Goal: Information Seeking & Learning: Compare options

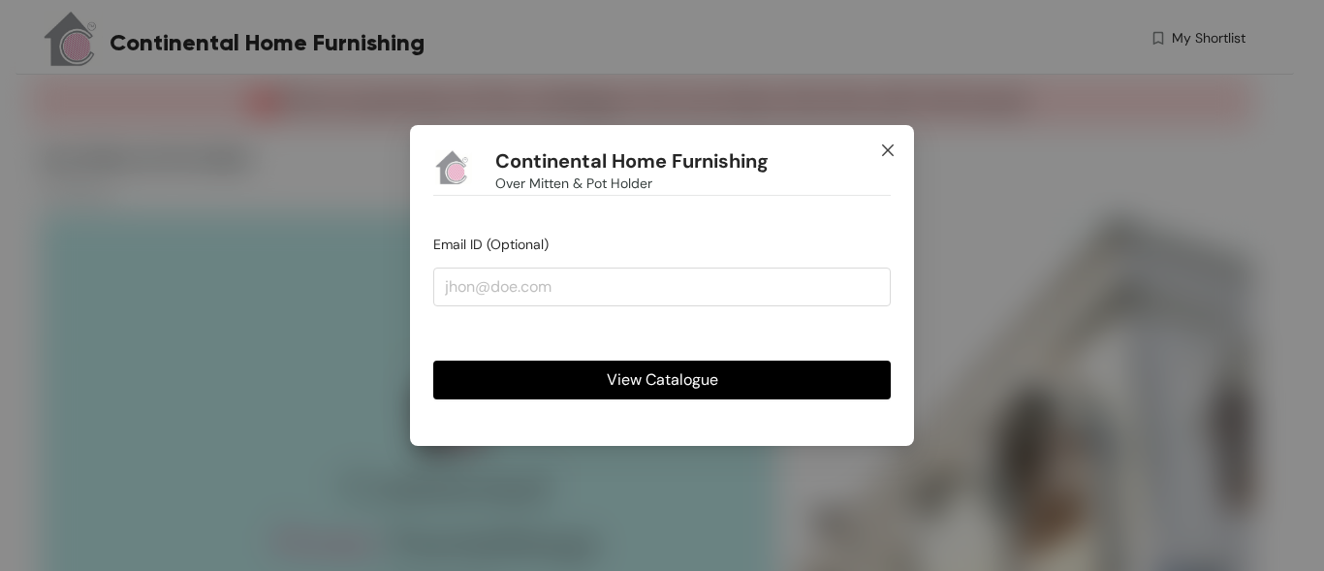
click at [891, 152] on icon "close" at bounding box center [888, 150] width 16 height 16
click at [682, 388] on span "View Catalogue" at bounding box center [662, 379] width 111 height 24
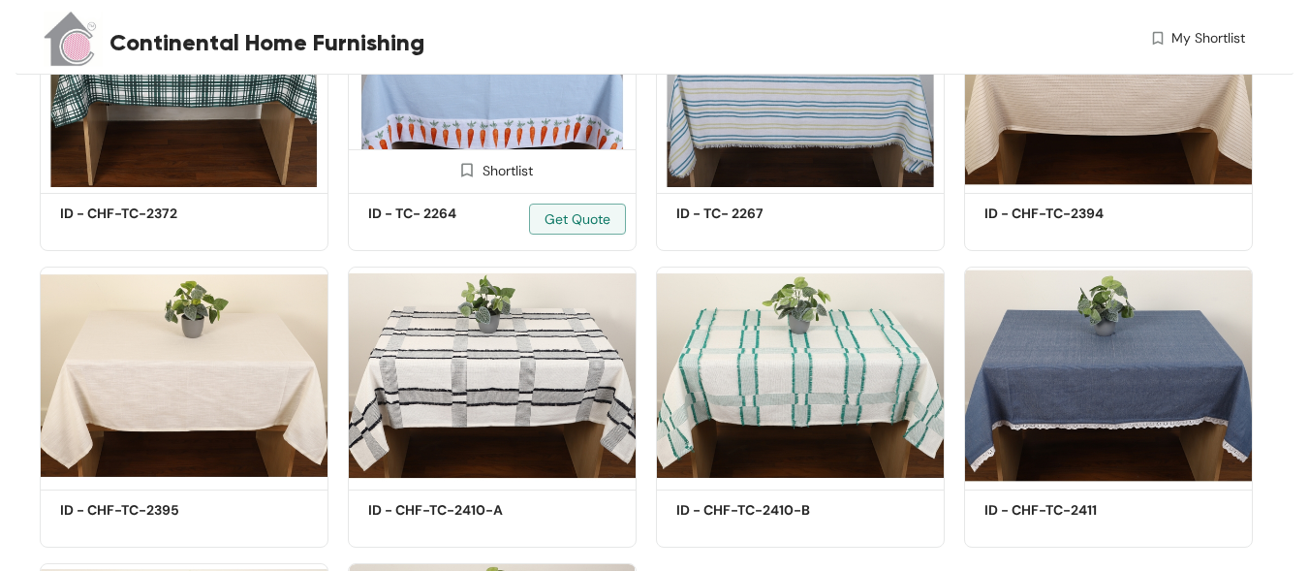
scroll to position [1163, 0]
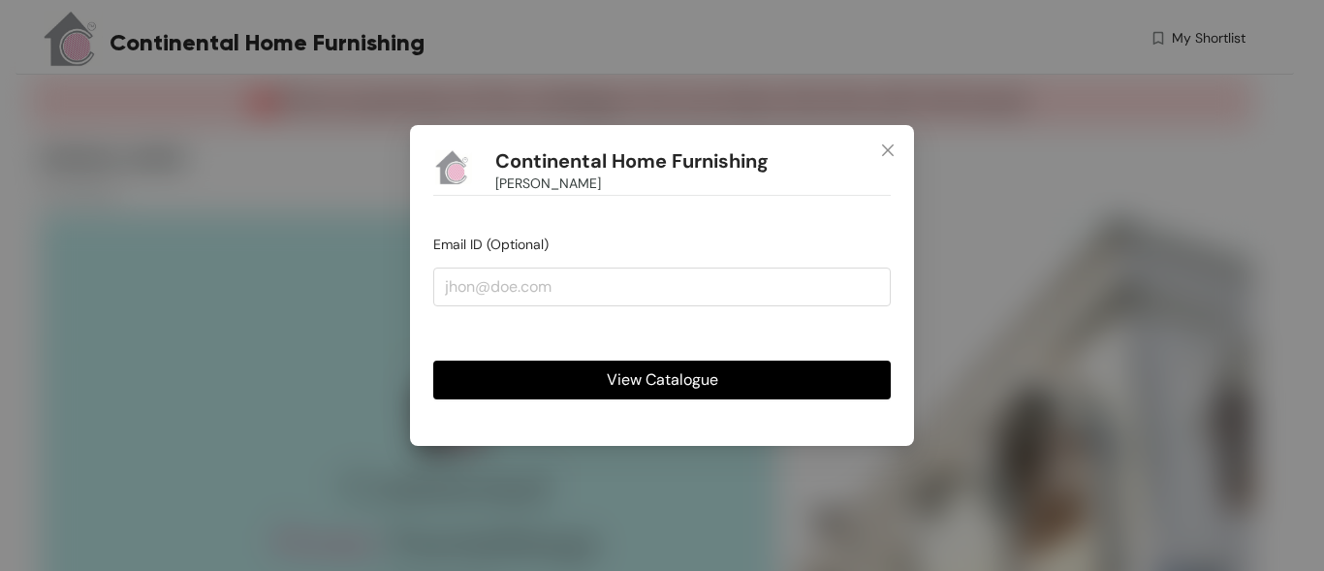
click at [691, 385] on span "View Catalogue" at bounding box center [662, 379] width 111 height 24
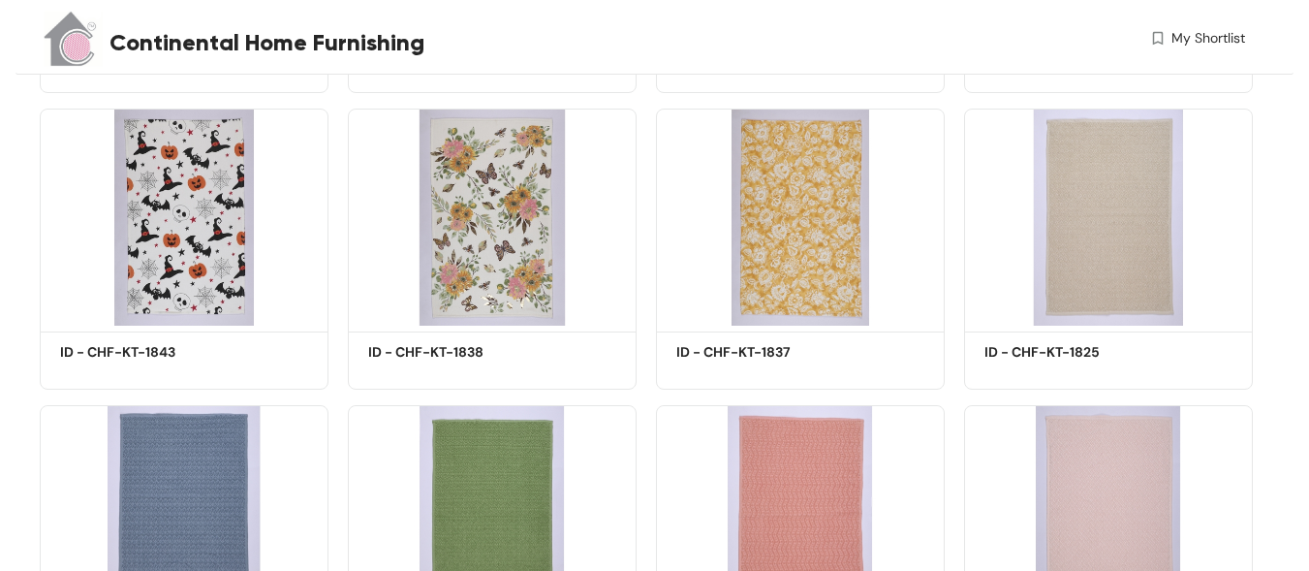
scroll to position [1706, 0]
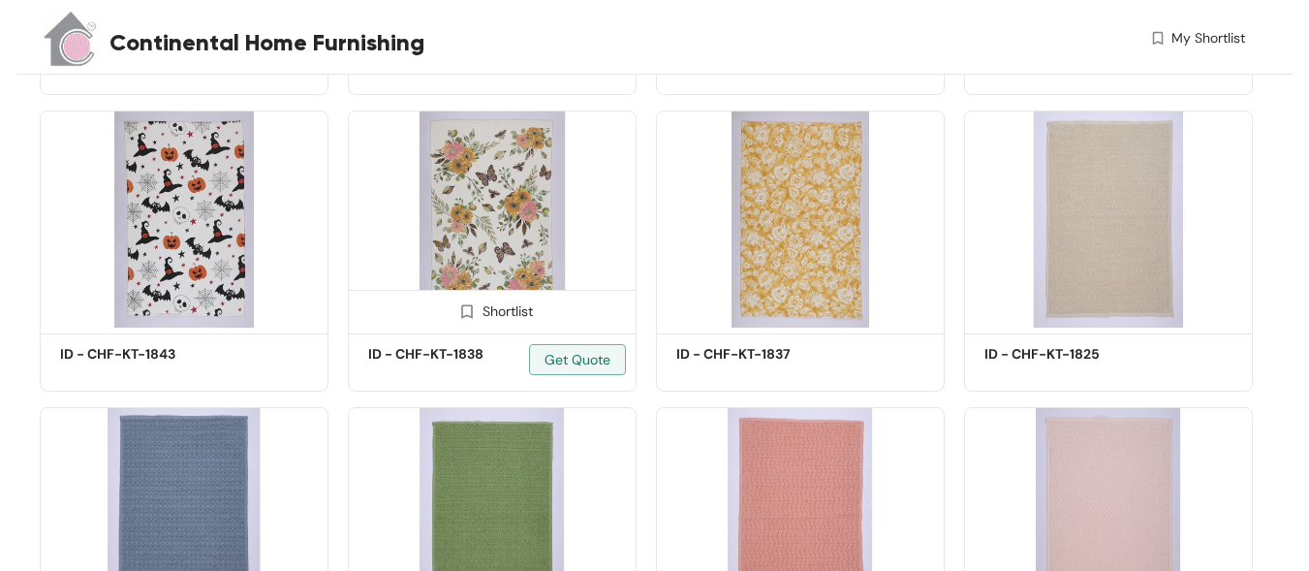
click at [513, 154] on img at bounding box center [492, 219] width 289 height 218
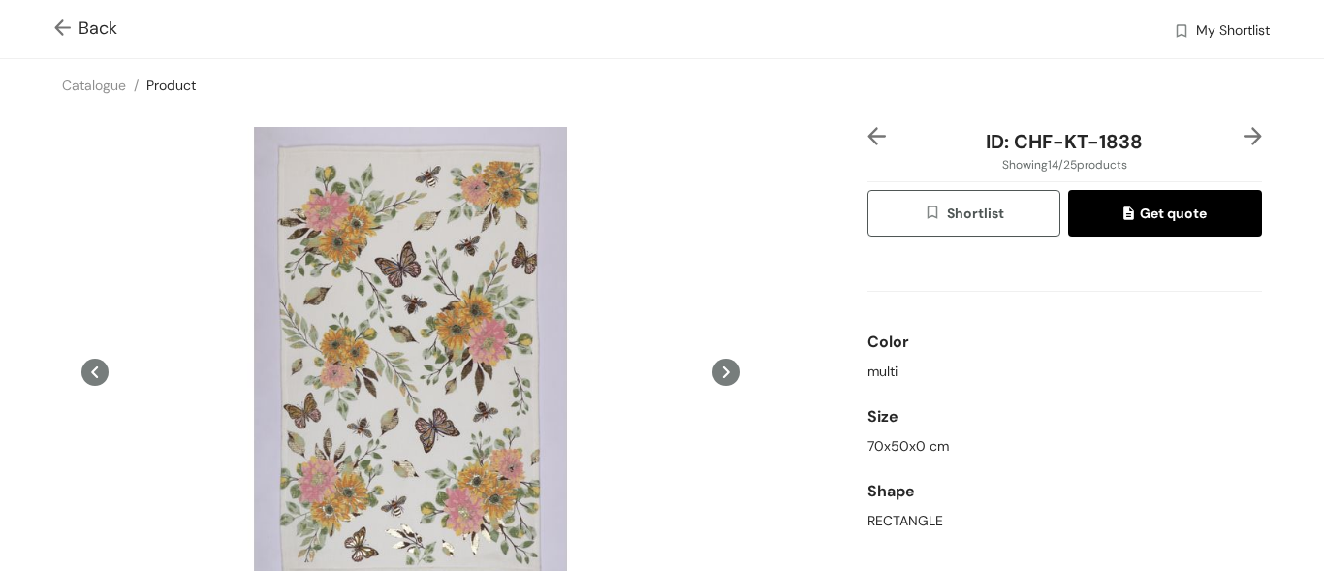
click at [727, 372] on icon at bounding box center [725, 372] width 27 height 27
click at [714, 378] on icon at bounding box center [725, 372] width 27 height 27
click at [721, 373] on icon at bounding box center [725, 372] width 27 height 27
click at [95, 374] on icon at bounding box center [94, 372] width 27 height 27
click at [1243, 134] on img at bounding box center [1252, 136] width 18 height 18
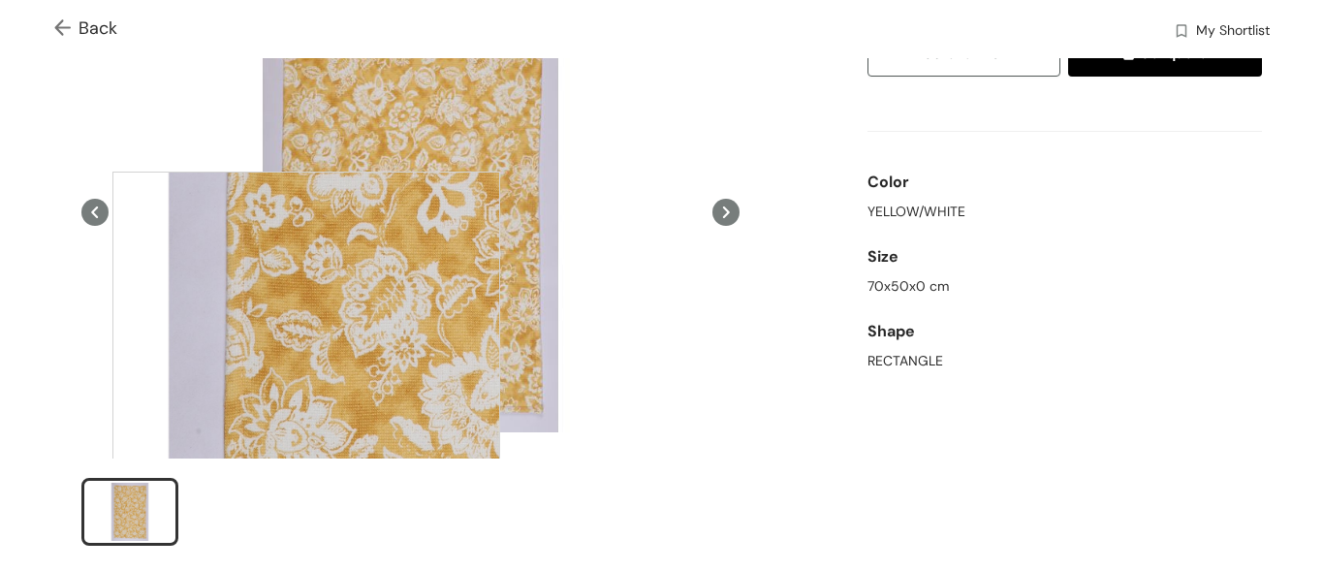
scroll to position [194, 0]
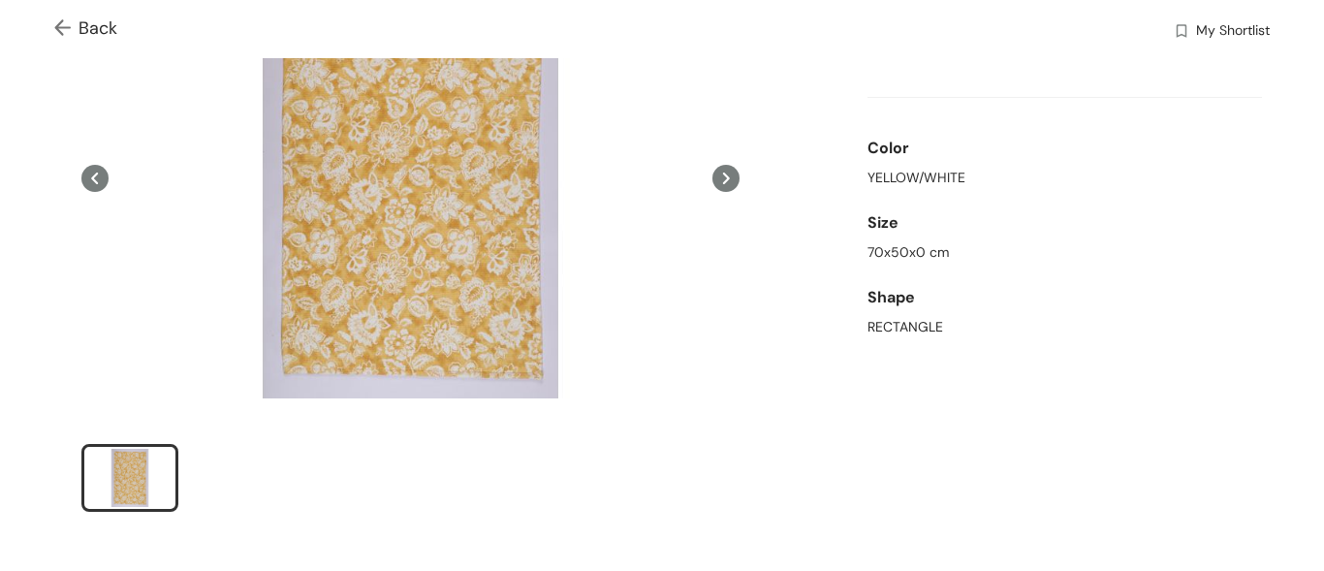
click at [725, 174] on icon at bounding box center [725, 178] width 27 height 27
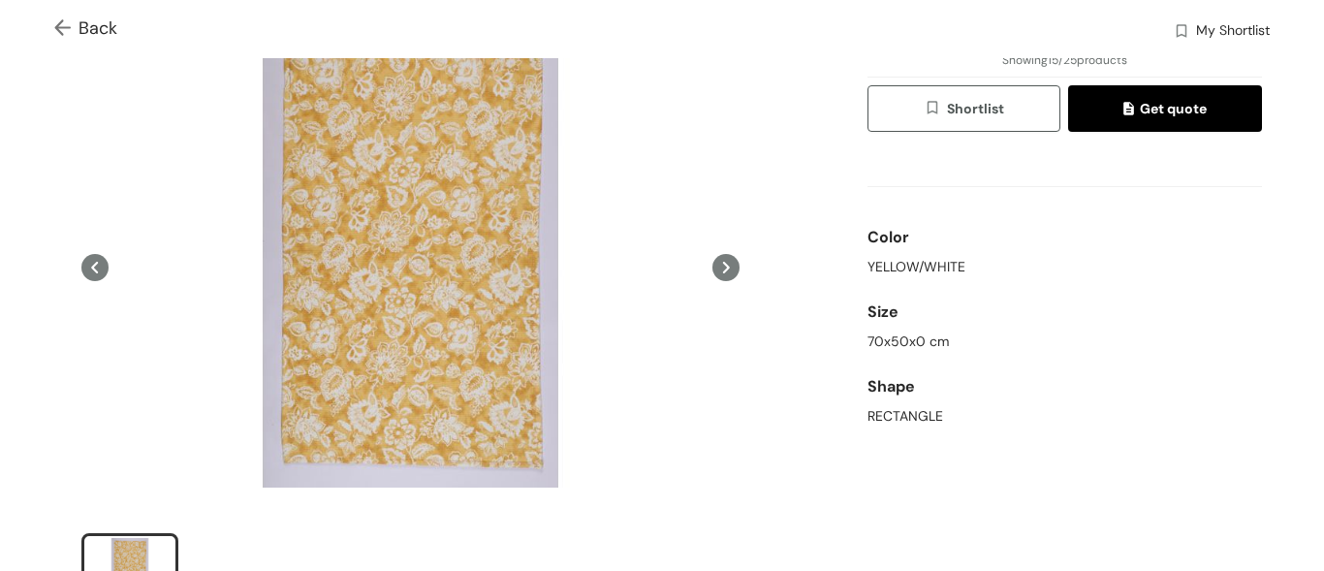
scroll to position [0, 0]
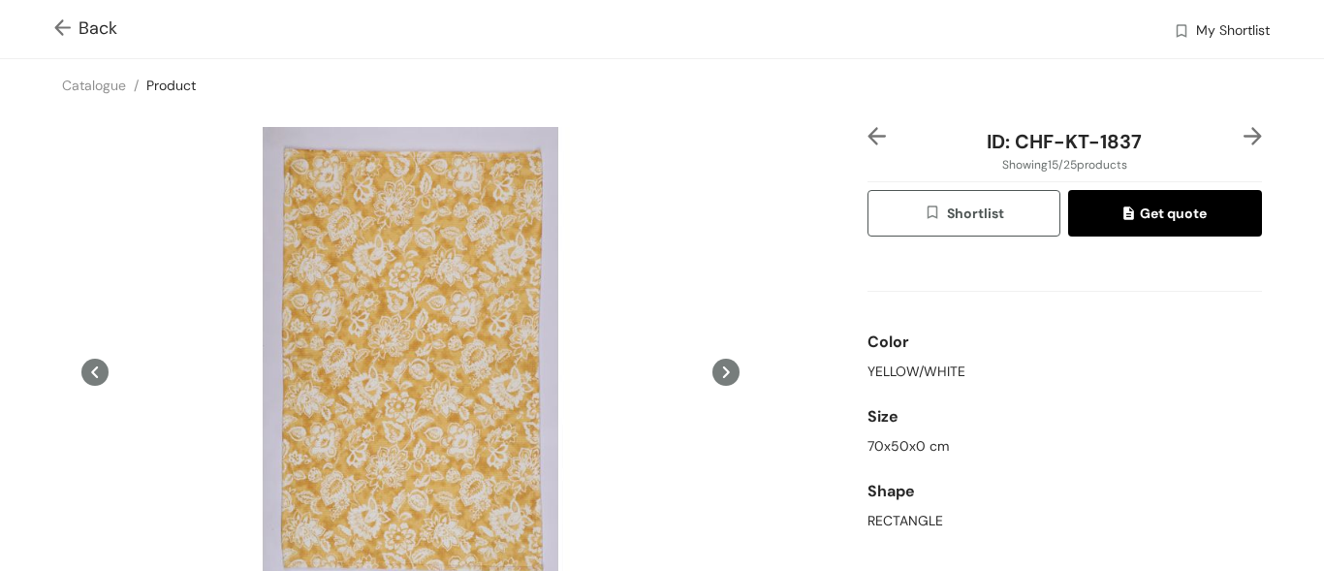
click at [1243, 134] on img at bounding box center [1252, 136] width 18 height 18
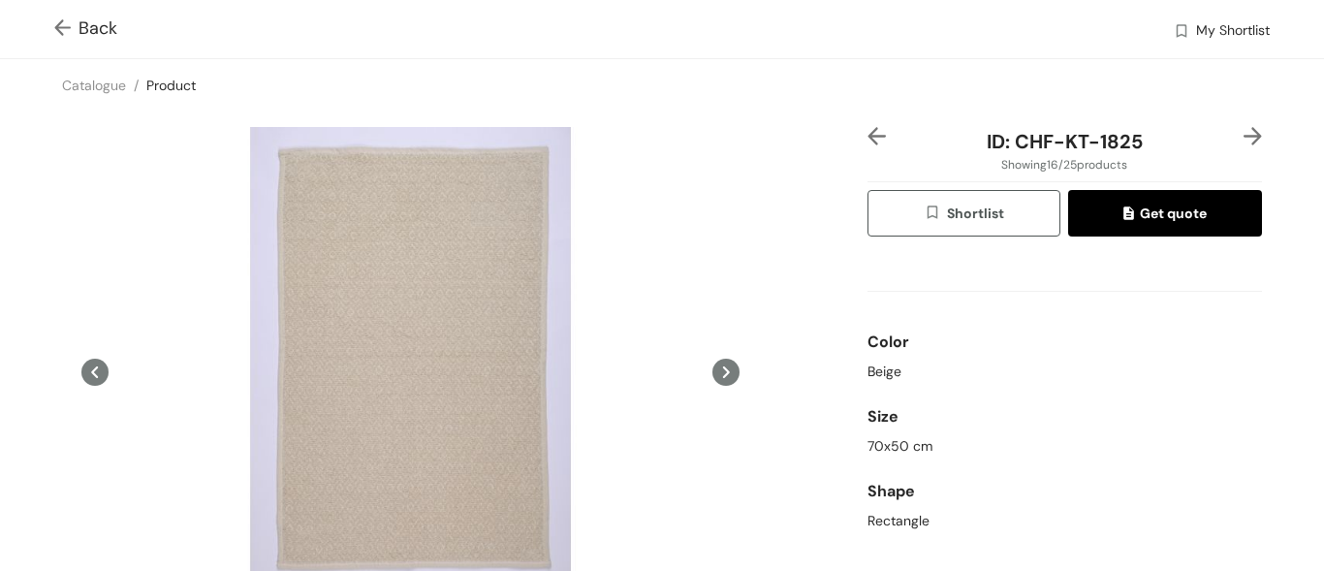
click at [719, 374] on icon at bounding box center [725, 372] width 27 height 27
click at [1244, 134] on img at bounding box center [1252, 136] width 18 height 18
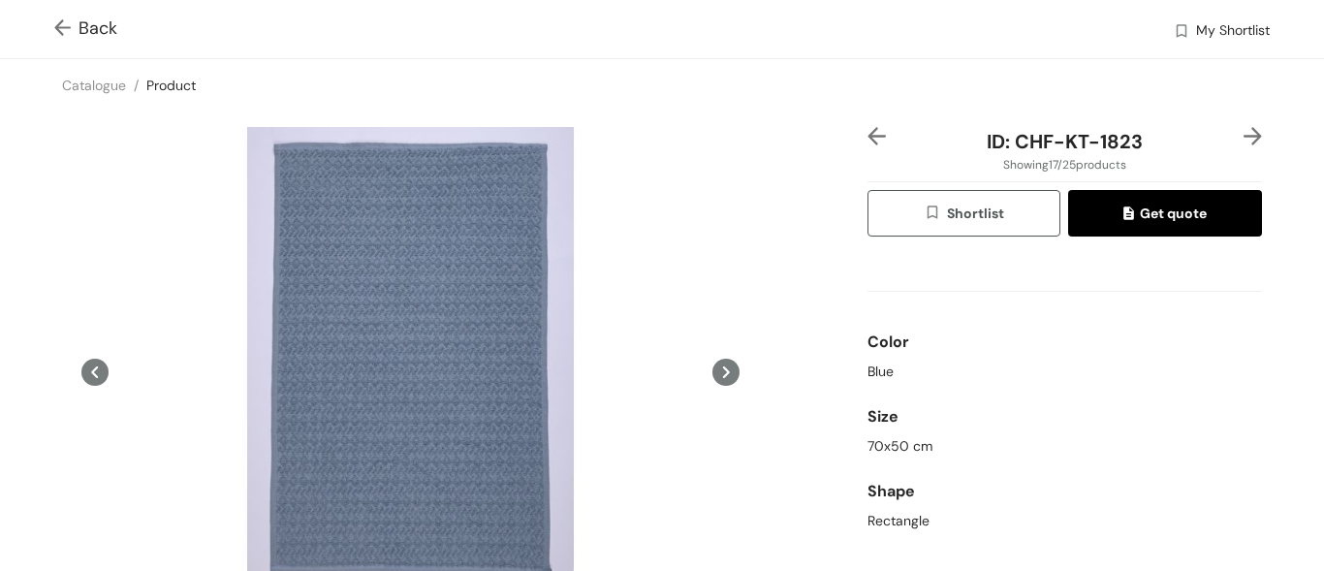
click at [1245, 134] on img at bounding box center [1252, 136] width 18 height 18
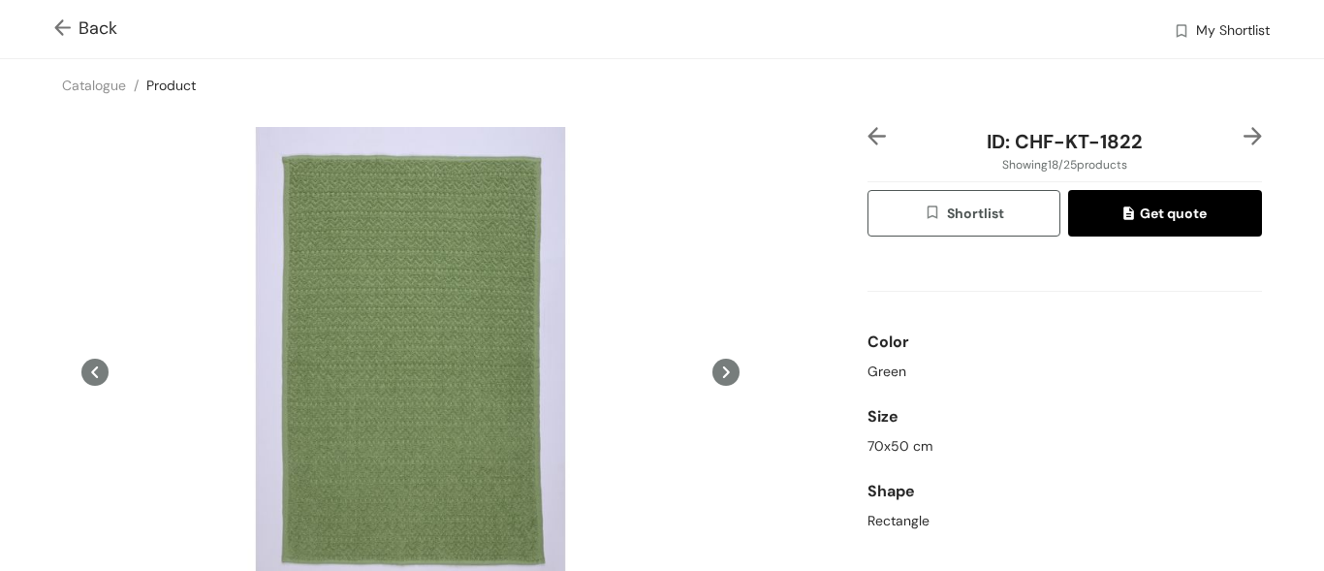
click at [1243, 130] on img at bounding box center [1252, 136] width 18 height 18
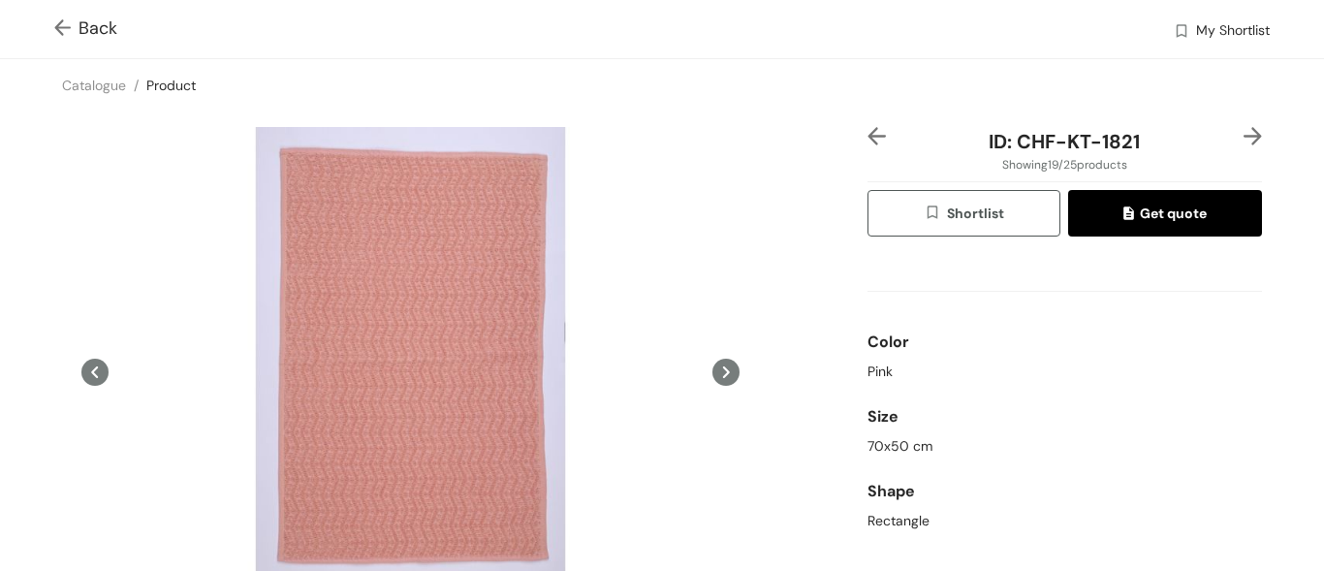
click at [1243, 137] on img at bounding box center [1252, 136] width 18 height 18
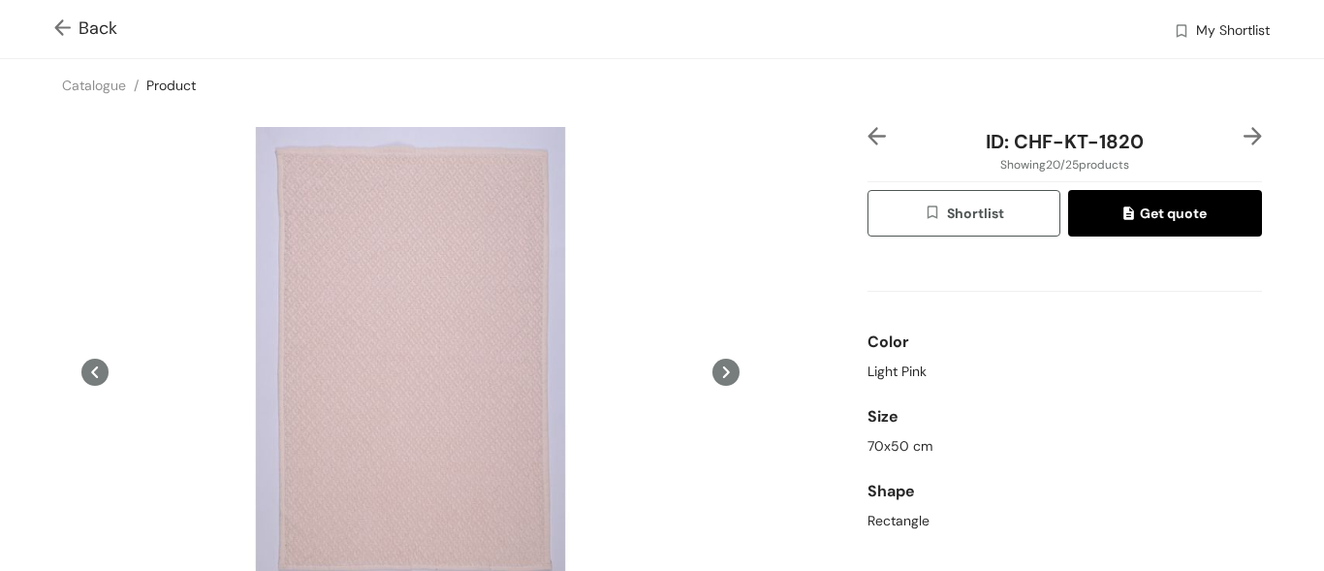
click at [1243, 131] on img at bounding box center [1252, 136] width 18 height 18
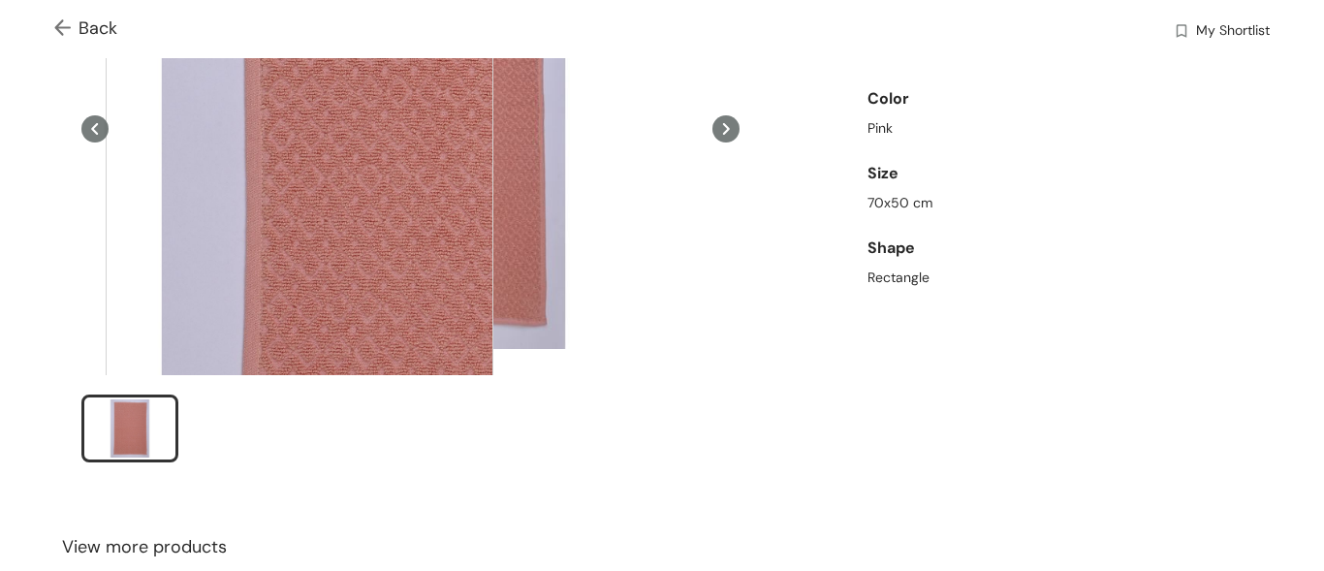
scroll to position [291, 0]
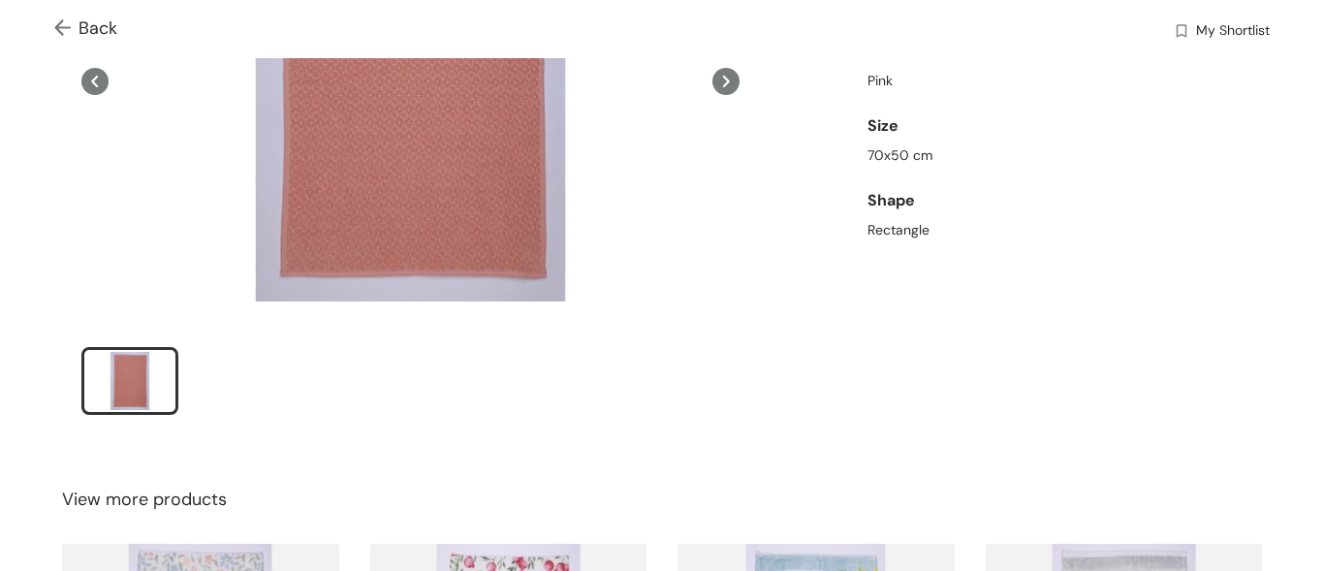
click at [723, 78] on icon at bounding box center [726, 82] width 7 height 12
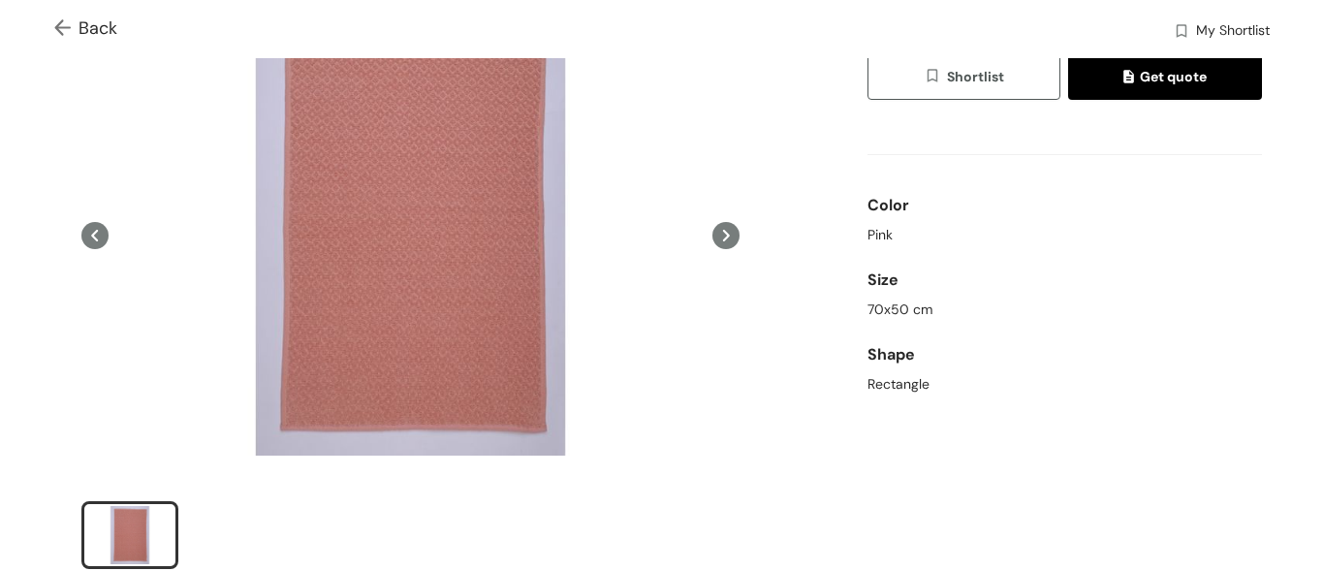
scroll to position [0, 0]
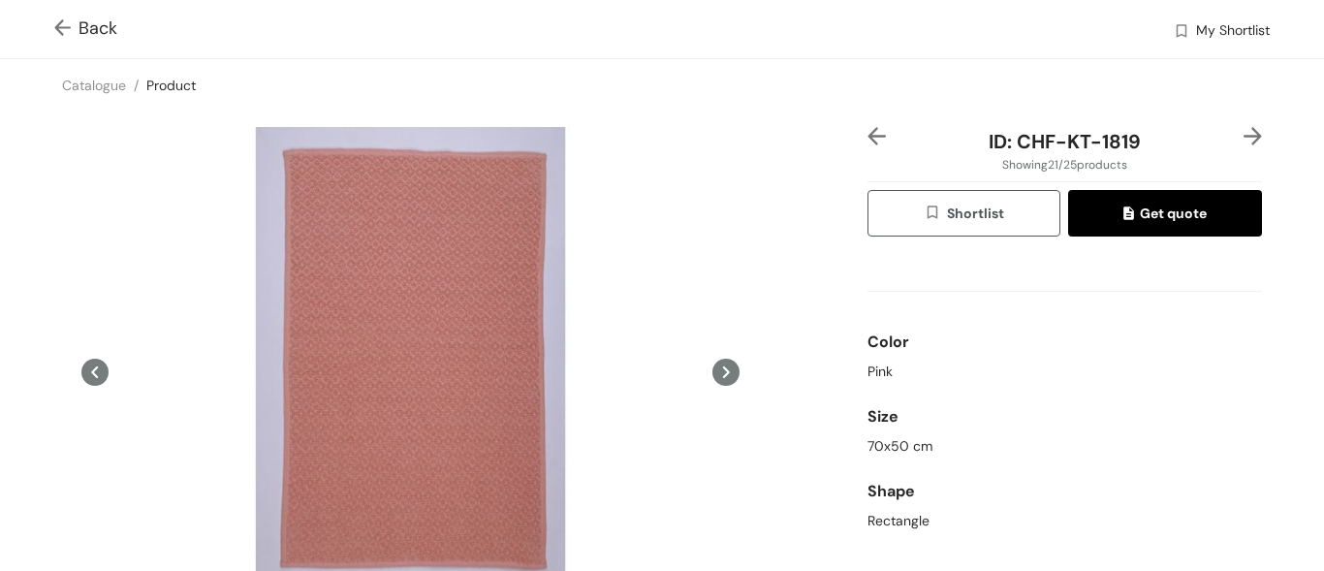
click at [1243, 137] on img at bounding box center [1252, 136] width 18 height 18
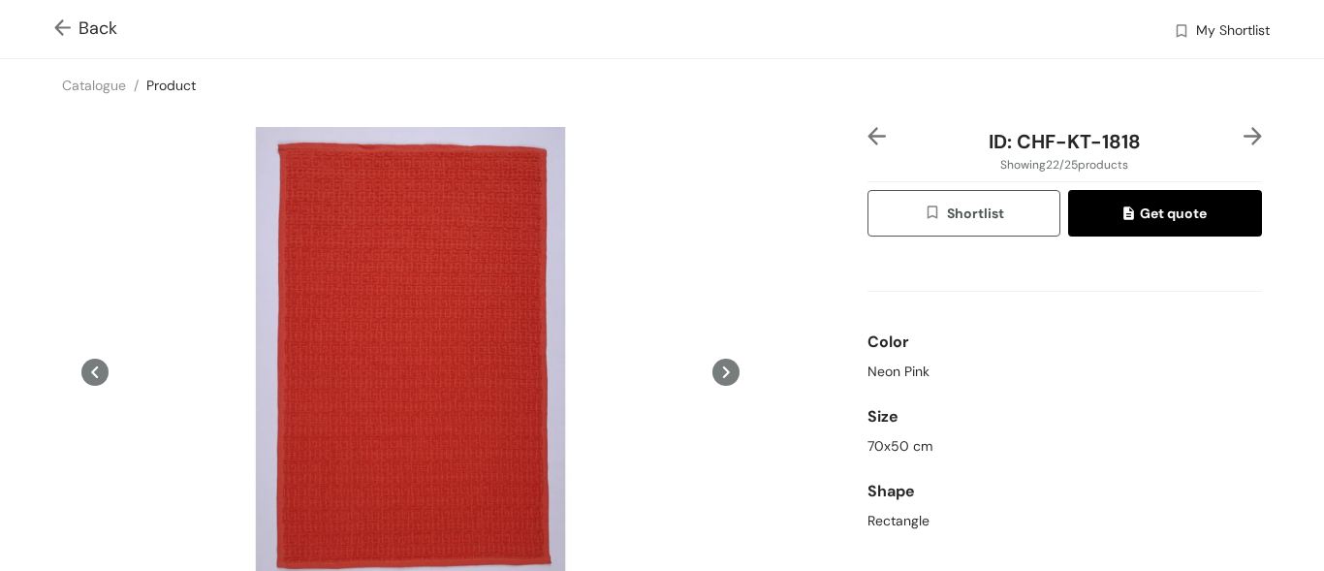
click at [1243, 134] on img at bounding box center [1252, 136] width 18 height 18
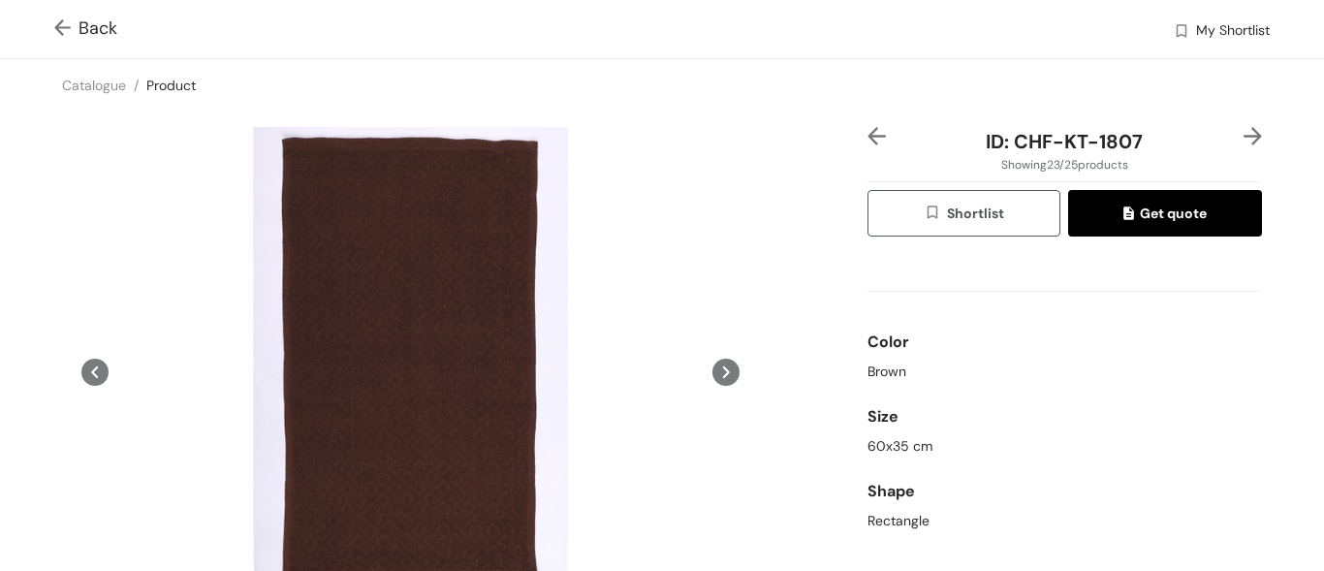
click at [1244, 136] on img at bounding box center [1252, 136] width 18 height 18
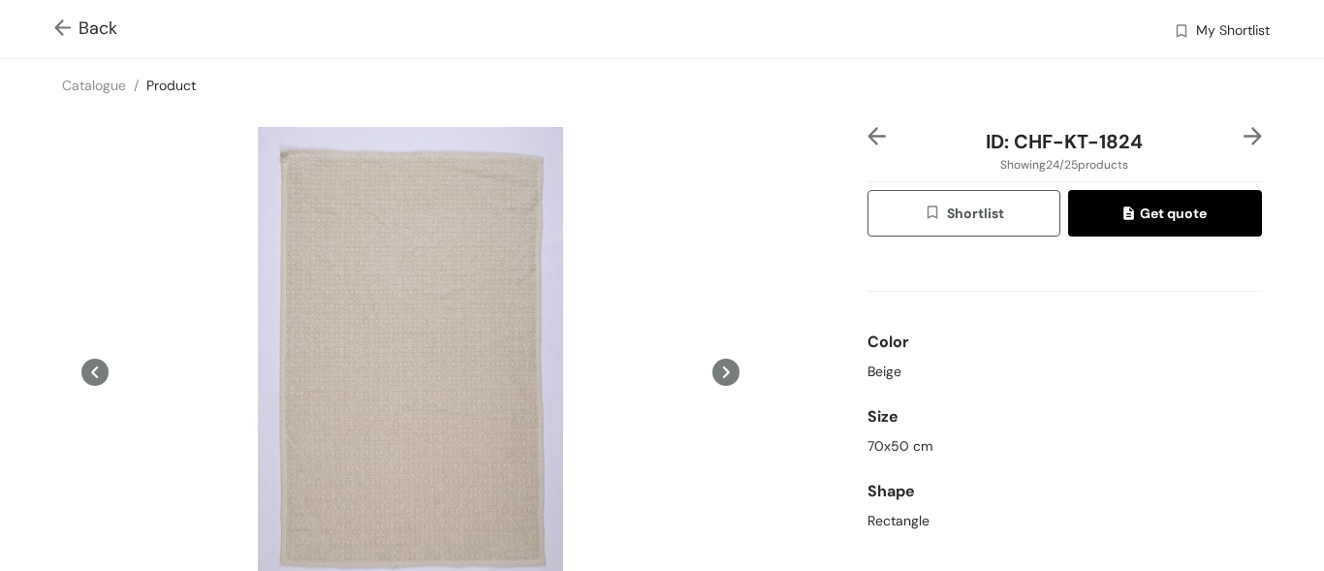
click at [1243, 138] on img at bounding box center [1252, 136] width 18 height 18
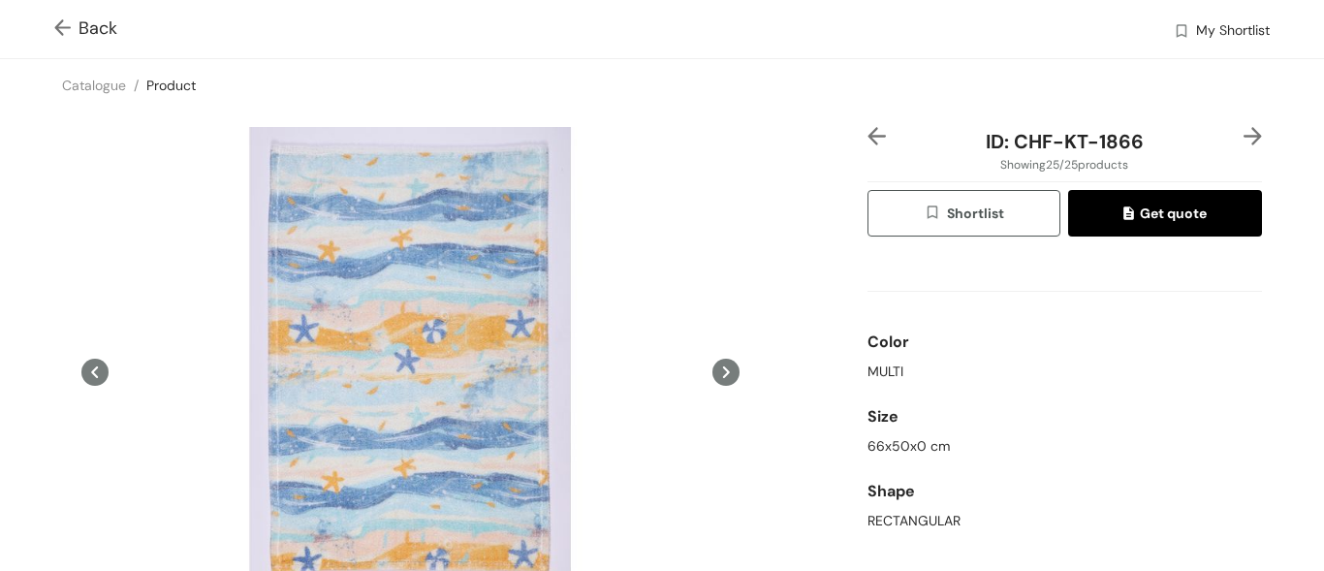
drag, startPoint x: 1234, startPoint y: 133, endPoint x: 1160, endPoint y: 165, distance: 80.3
click at [1243, 133] on img at bounding box center [1252, 136] width 18 height 18
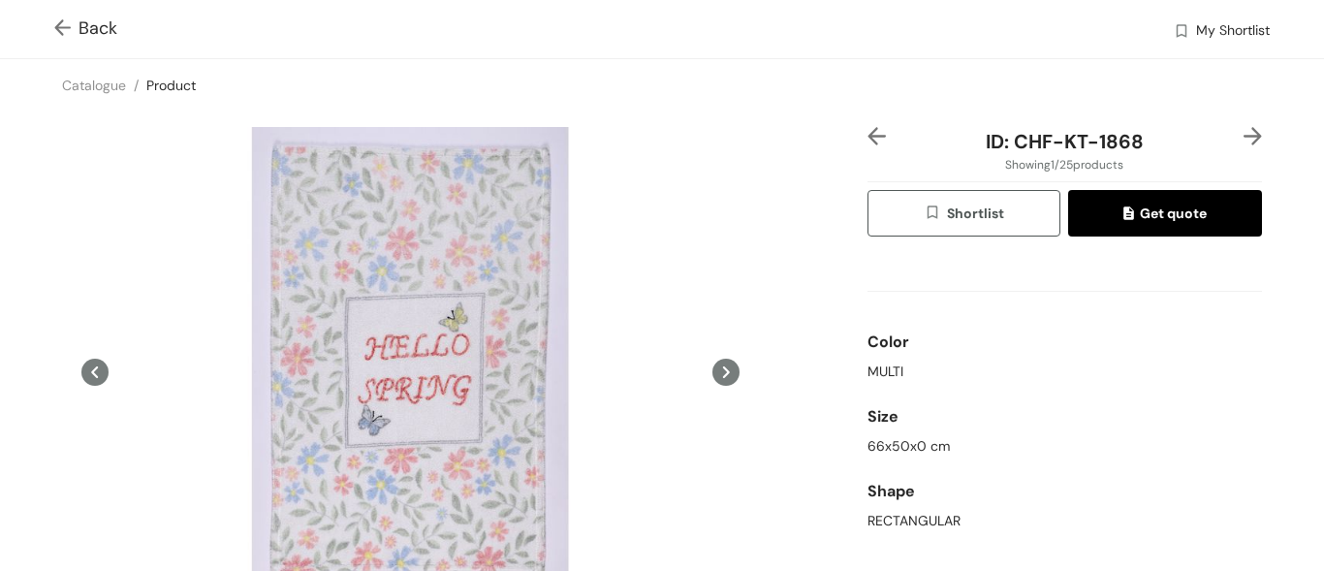
click at [1243, 131] on img at bounding box center [1252, 136] width 18 height 18
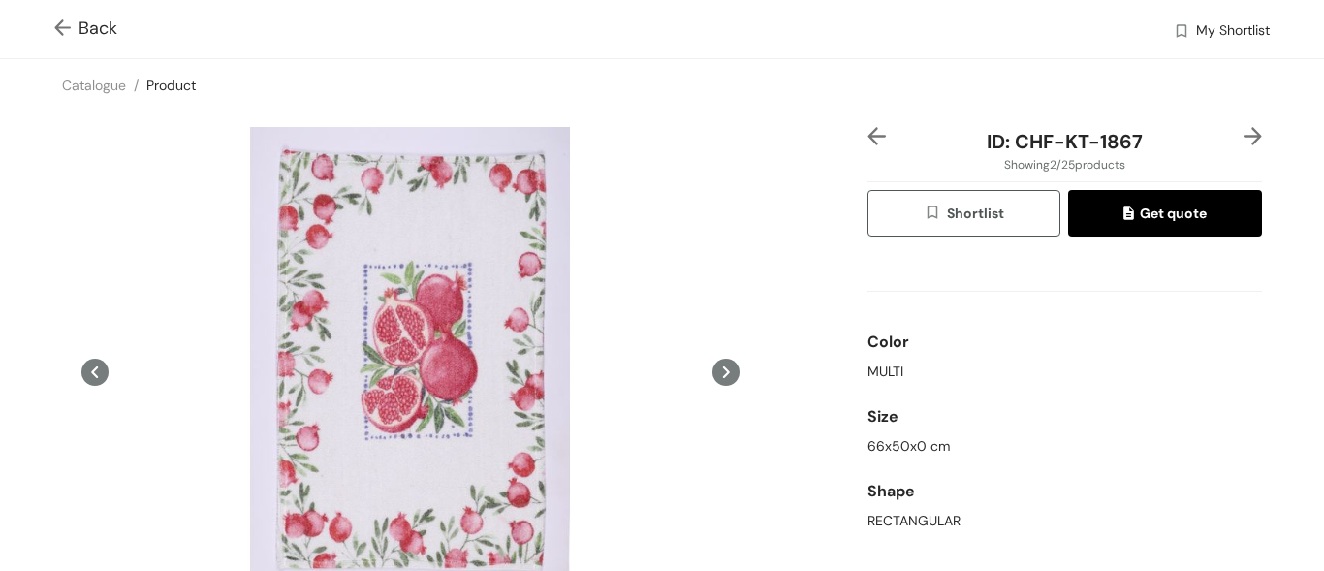
click at [1243, 132] on img at bounding box center [1252, 136] width 18 height 18
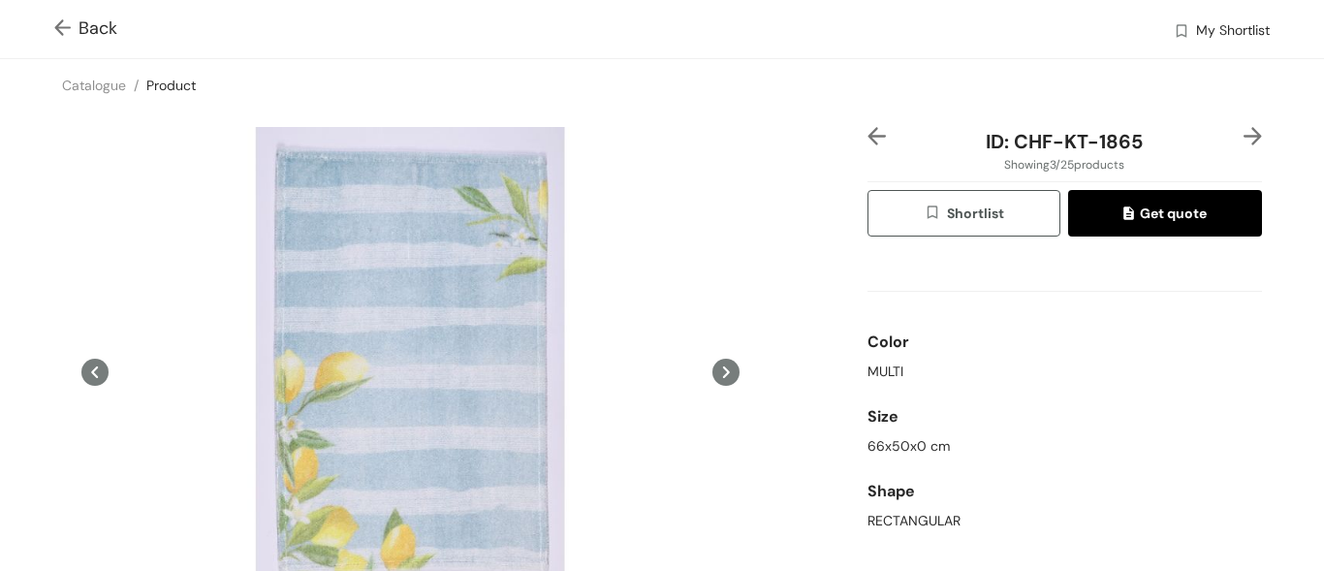
click at [1243, 141] on img at bounding box center [1252, 136] width 18 height 18
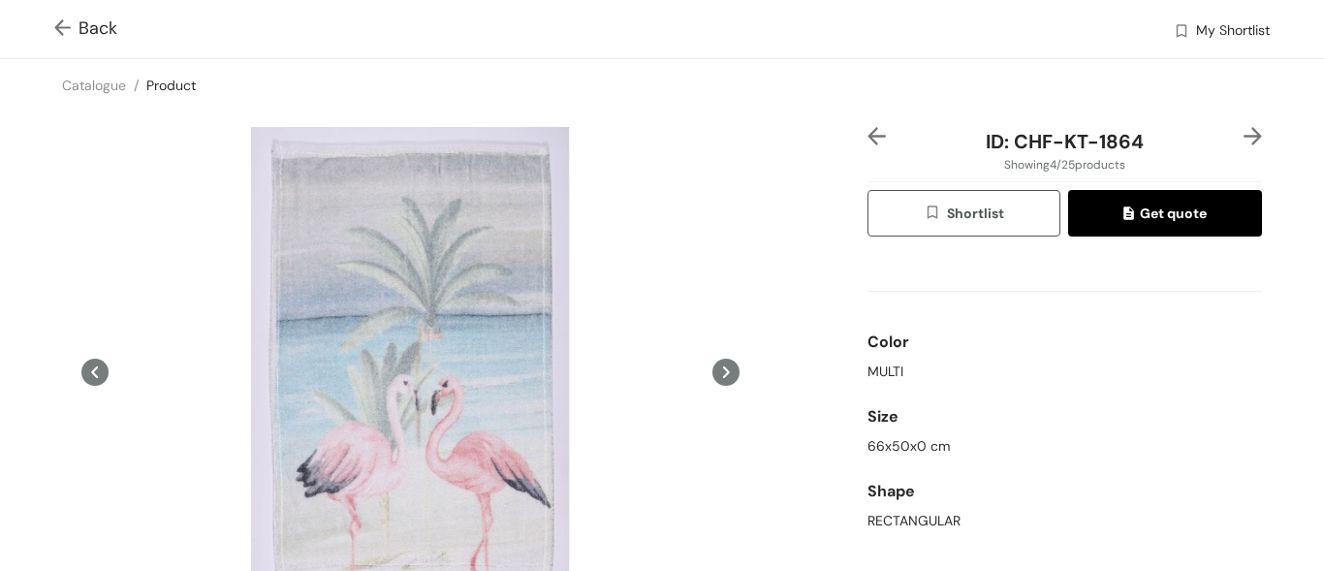
click at [1243, 135] on img at bounding box center [1252, 136] width 18 height 18
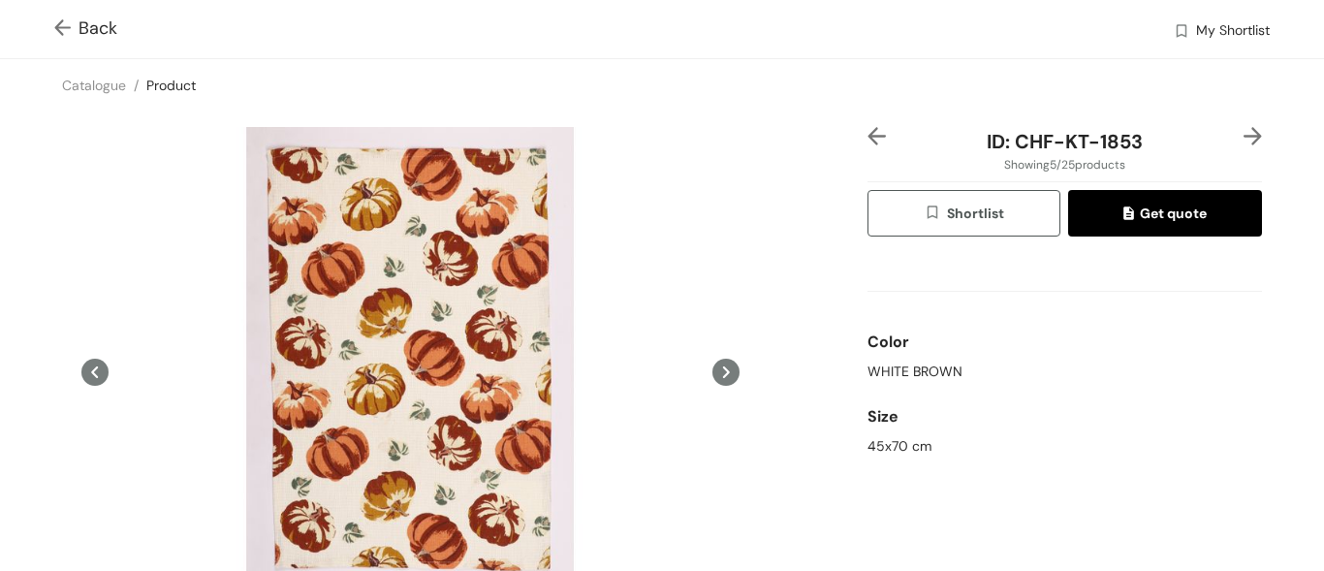
click at [723, 369] on icon at bounding box center [726, 372] width 7 height 12
click at [1243, 141] on img at bounding box center [1252, 136] width 18 height 18
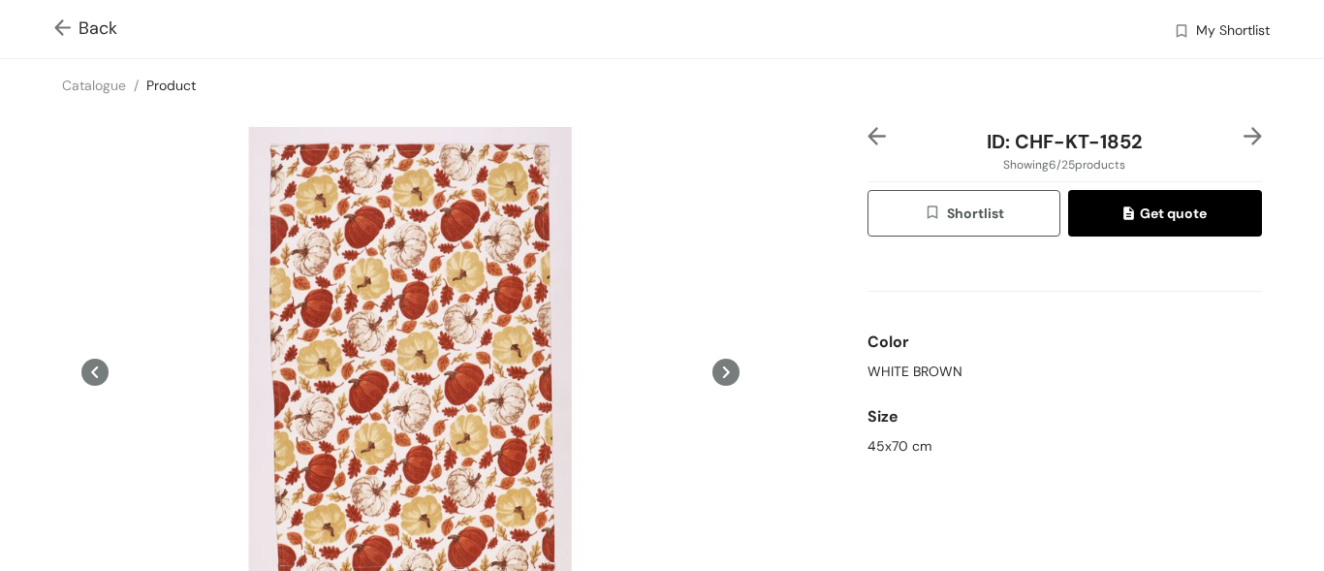
click at [723, 368] on icon at bounding box center [726, 372] width 7 height 12
click at [1243, 138] on img at bounding box center [1252, 136] width 18 height 18
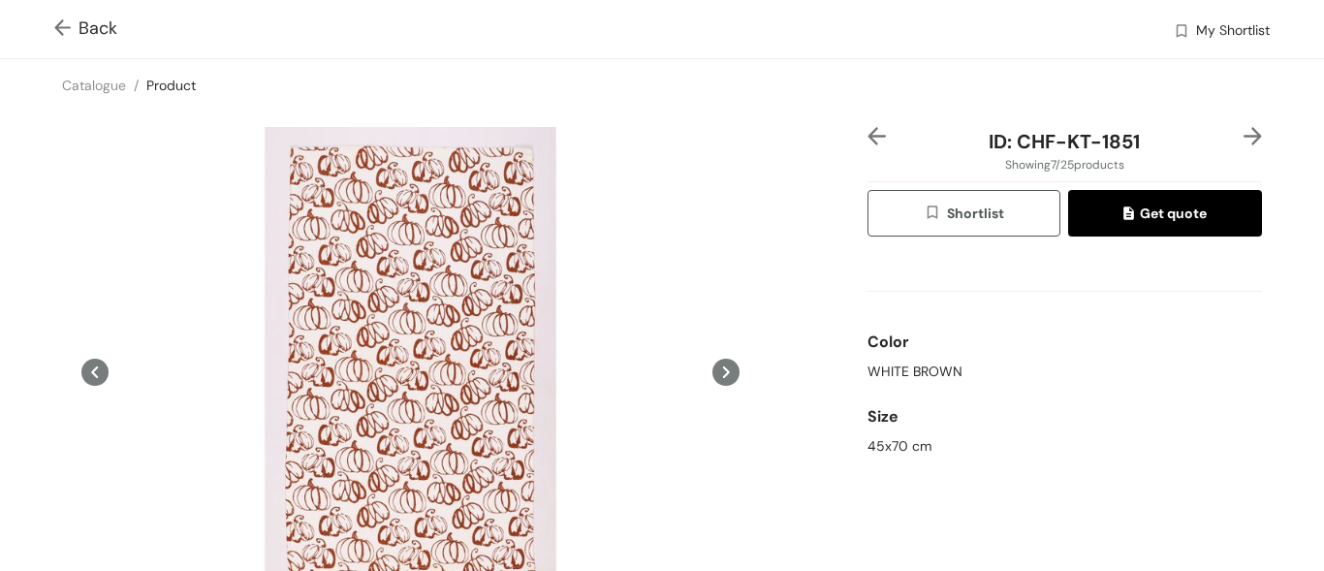
click at [1243, 134] on img at bounding box center [1252, 136] width 18 height 18
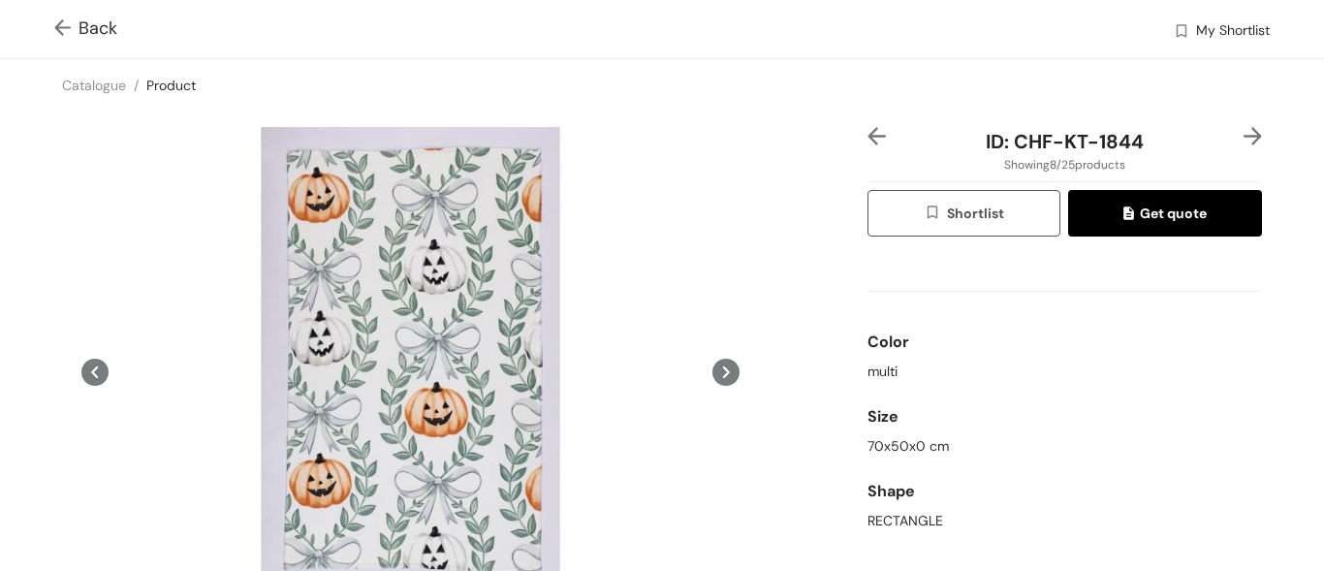
click at [1243, 130] on img at bounding box center [1252, 136] width 18 height 18
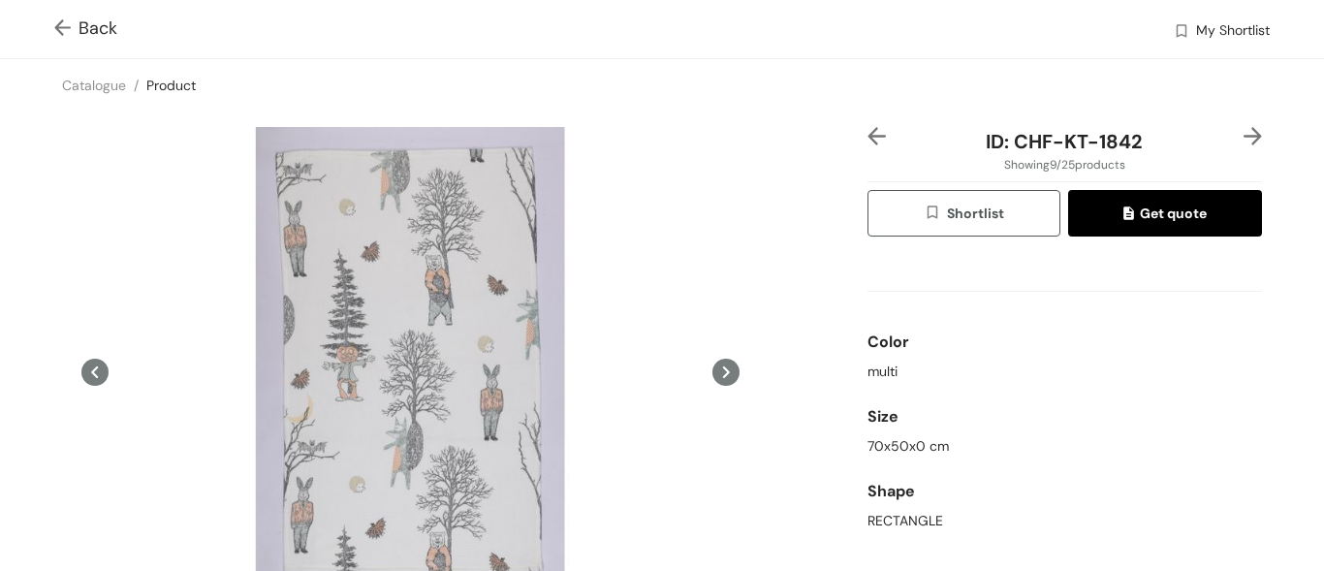
click at [1243, 132] on img at bounding box center [1252, 136] width 18 height 18
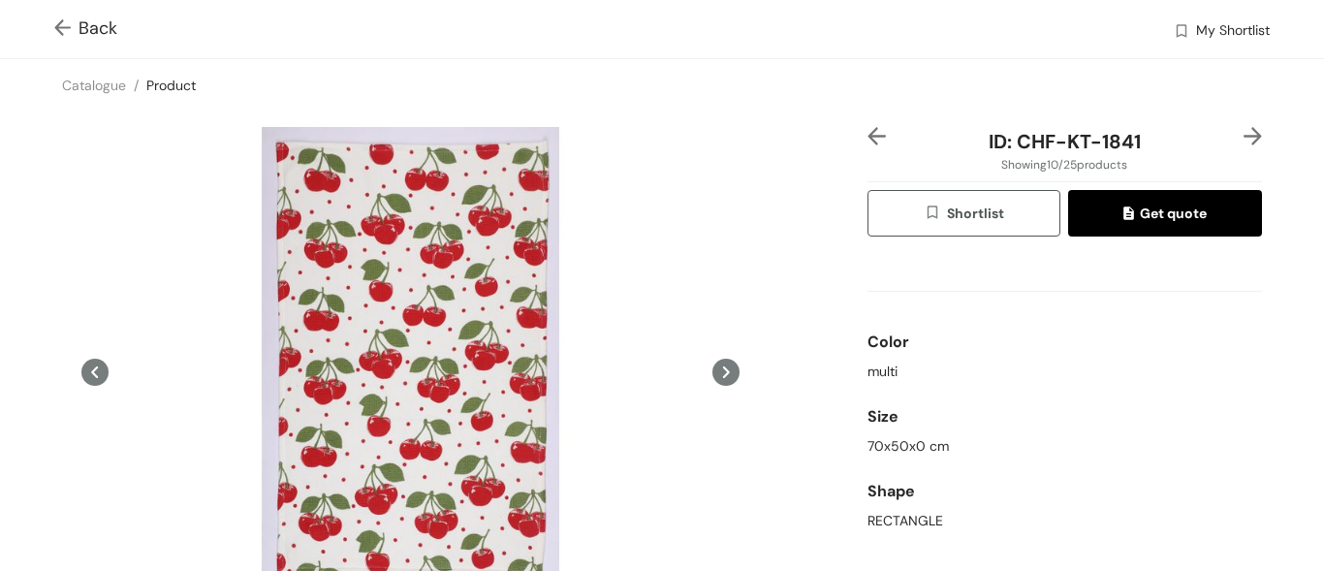
click at [1243, 141] on img at bounding box center [1252, 136] width 18 height 18
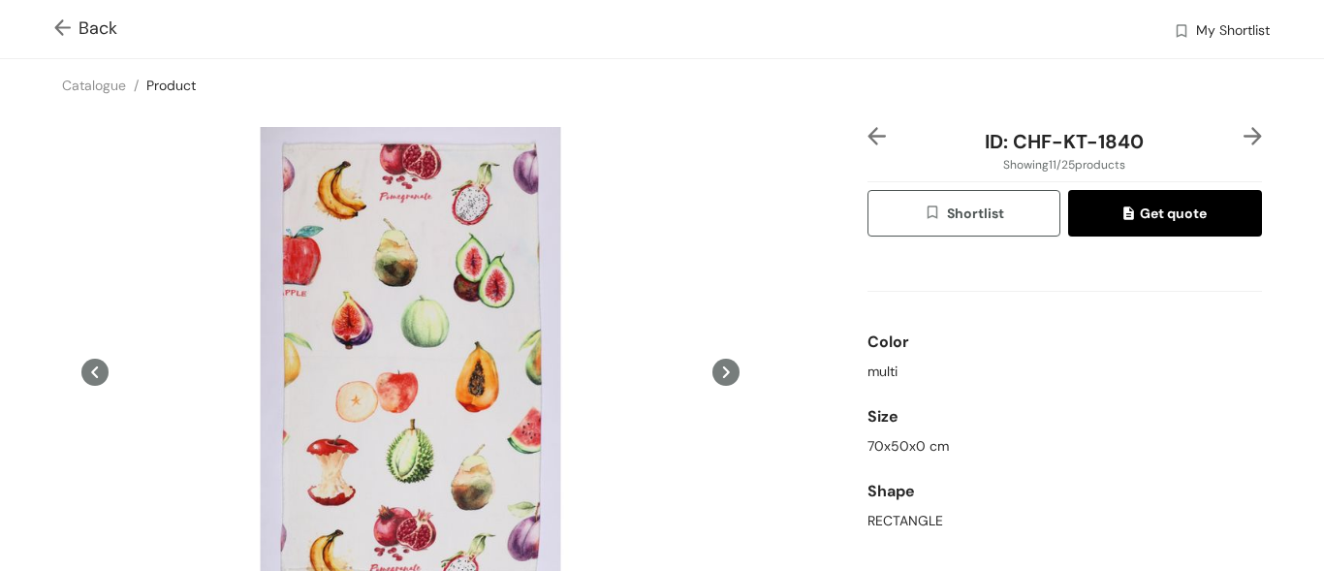
click at [1243, 133] on img at bounding box center [1252, 136] width 18 height 18
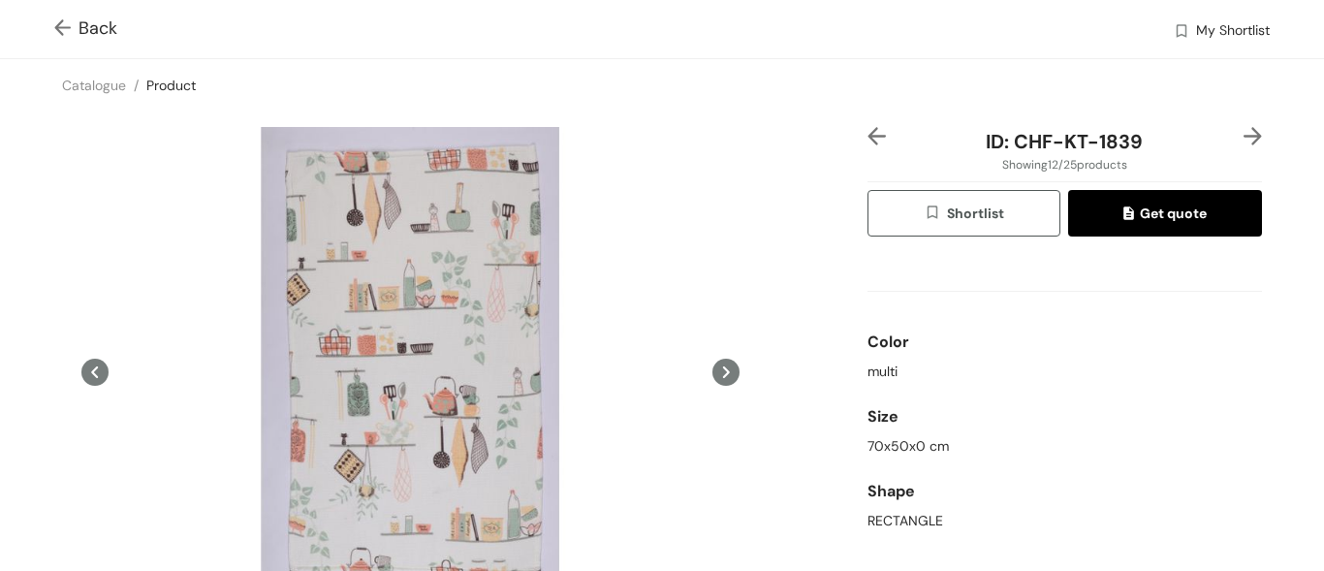
click at [1247, 133] on div "ID: CHF-KT-1839 Showing 12 / 25 products Shortlist Get quote Color multi Size 7…" at bounding box center [1064, 428] width 402 height 603
click at [1243, 129] on img at bounding box center [1252, 136] width 18 height 18
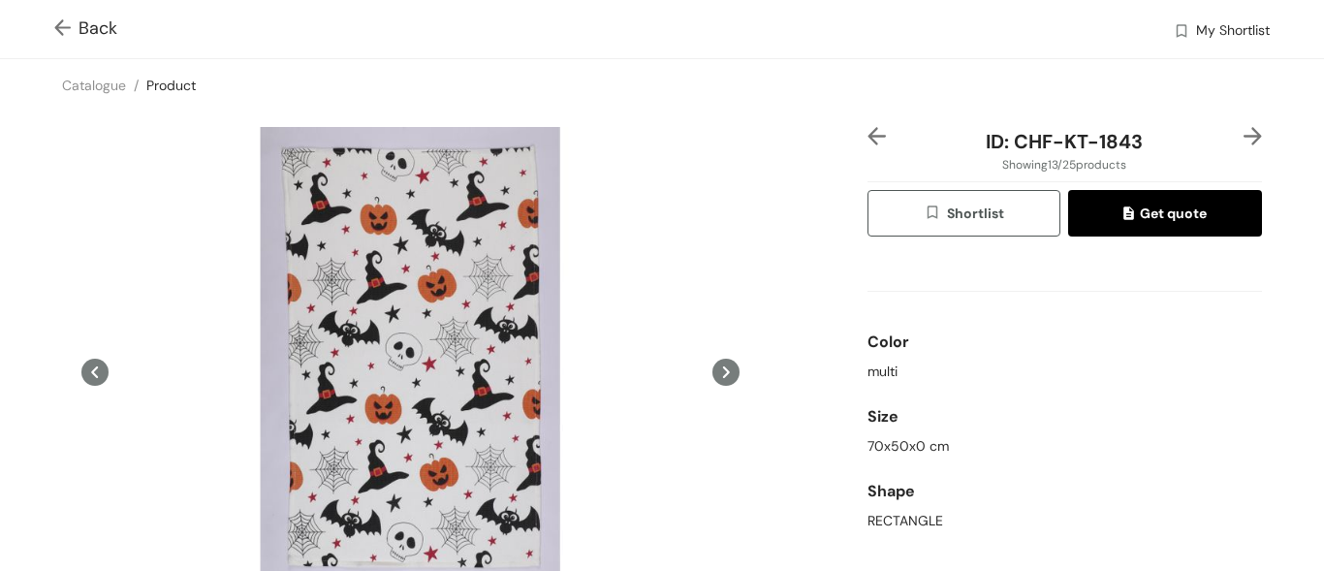
click at [1246, 138] on img at bounding box center [1252, 136] width 18 height 18
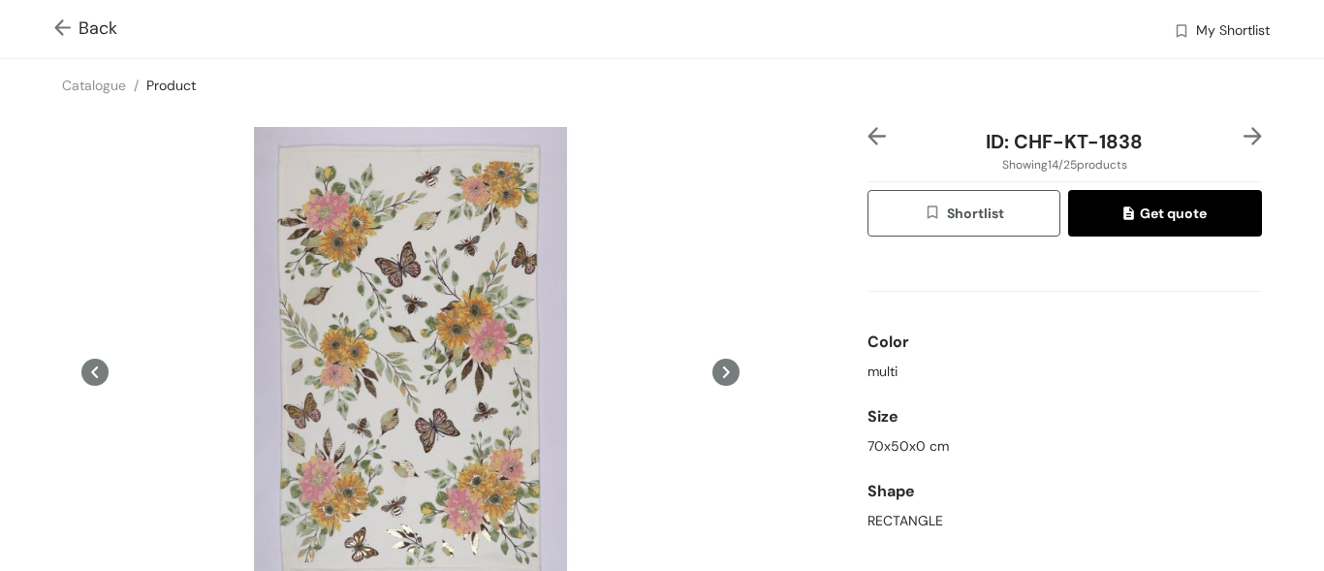
click at [1211, 420] on div "Size" at bounding box center [1064, 416] width 394 height 39
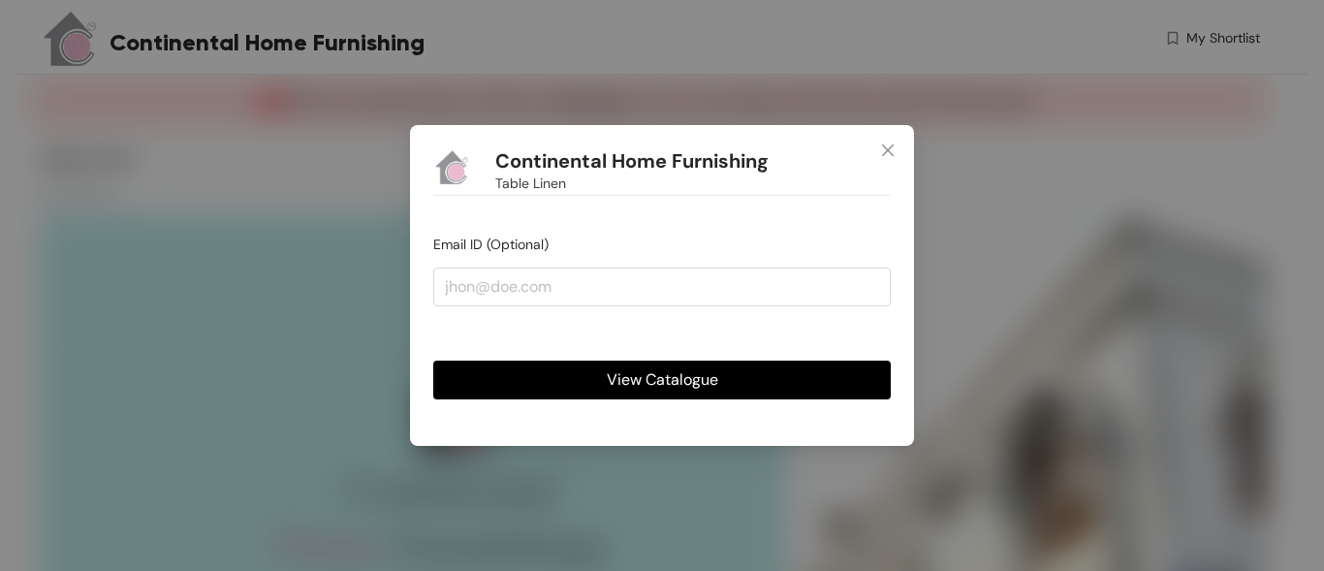
click at [676, 383] on span "View Catalogue" at bounding box center [662, 379] width 111 height 24
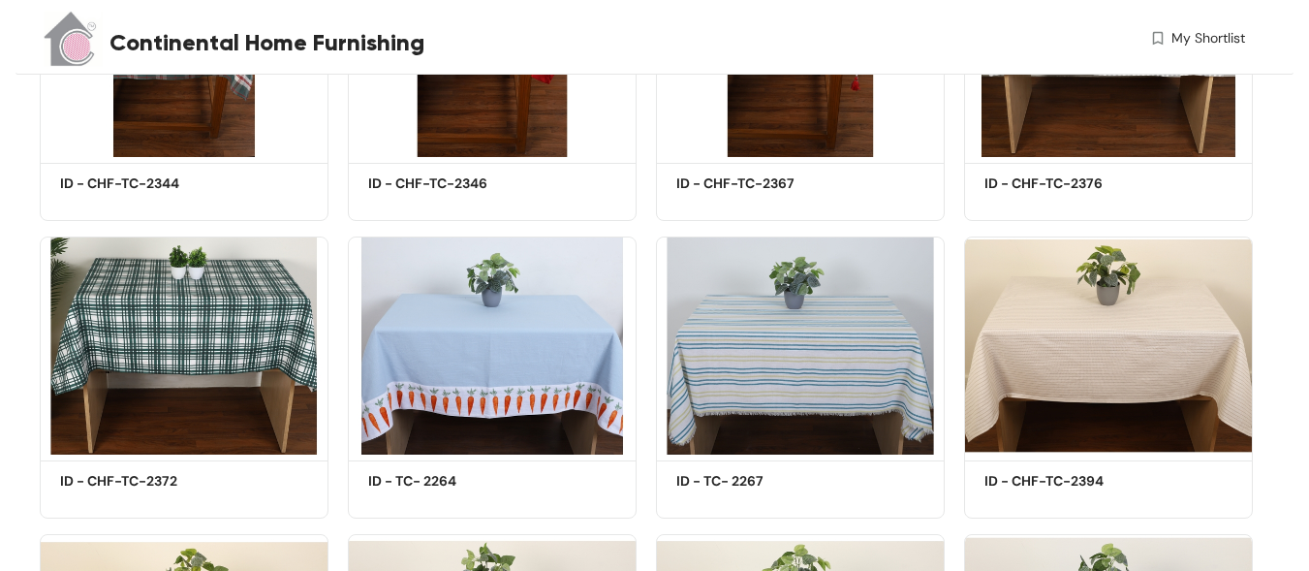
scroll to position [1357, 0]
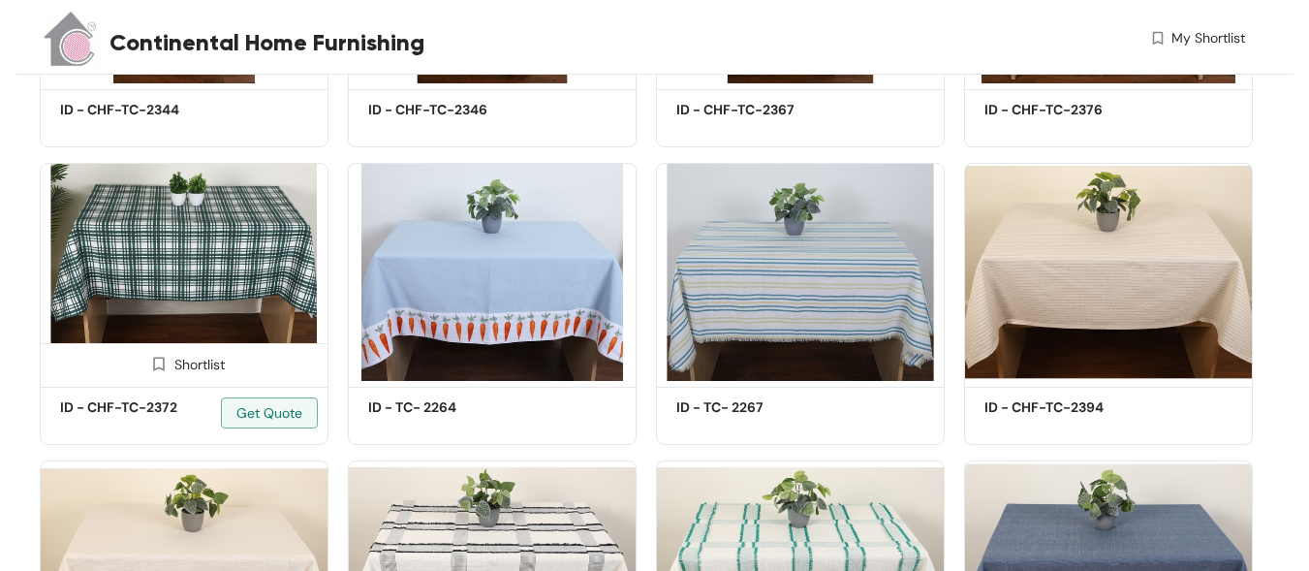
click at [222, 212] on img at bounding box center [184, 272] width 289 height 218
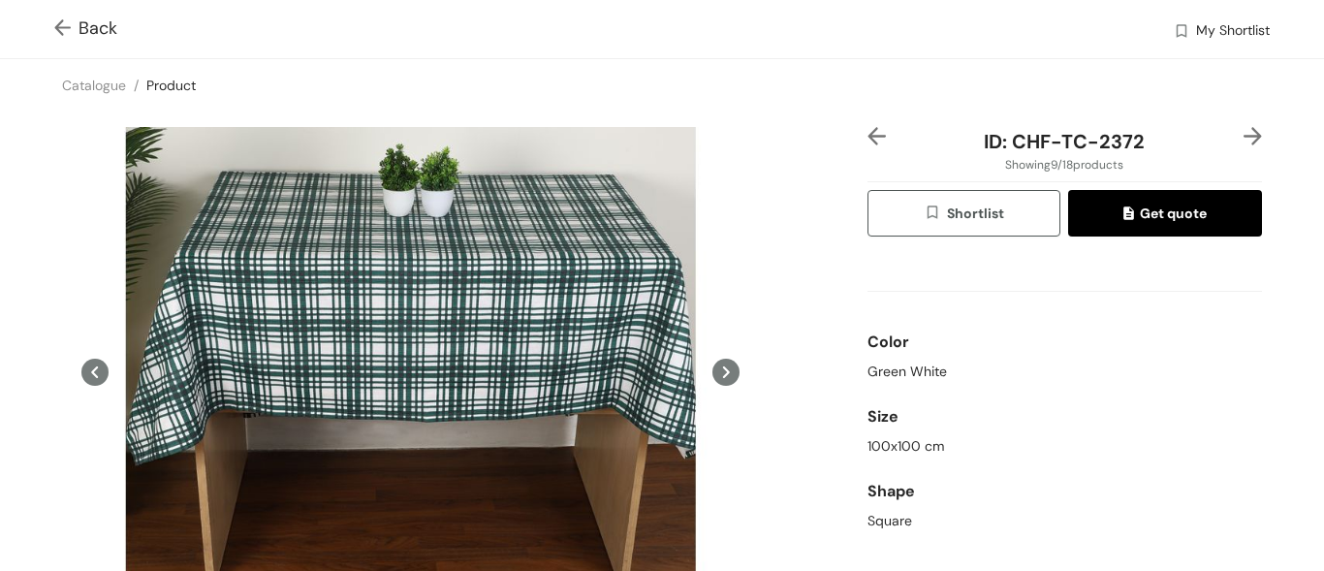
click at [1243, 132] on img at bounding box center [1252, 136] width 18 height 18
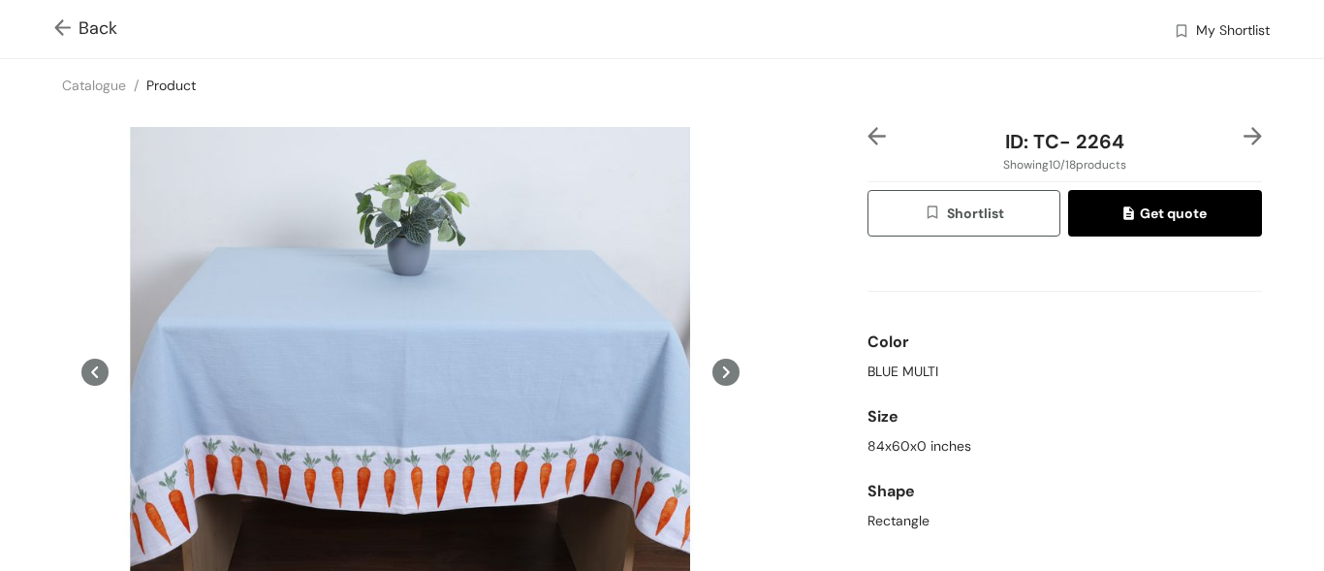
click at [1243, 132] on img at bounding box center [1252, 136] width 18 height 18
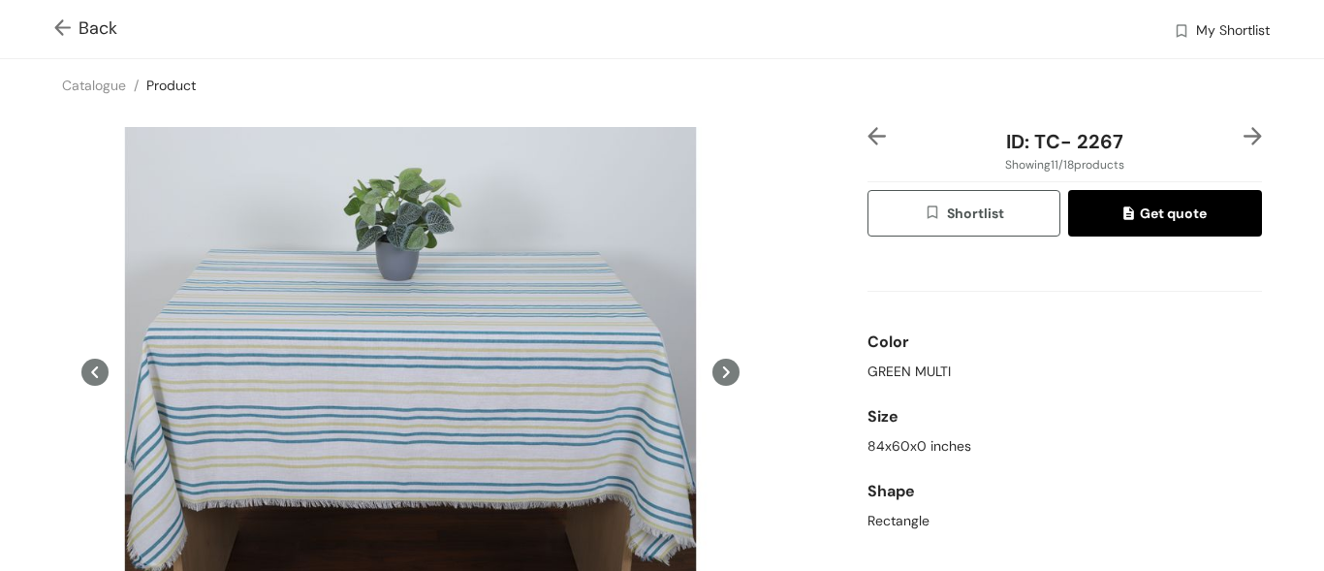
click at [1243, 132] on img at bounding box center [1252, 136] width 18 height 18
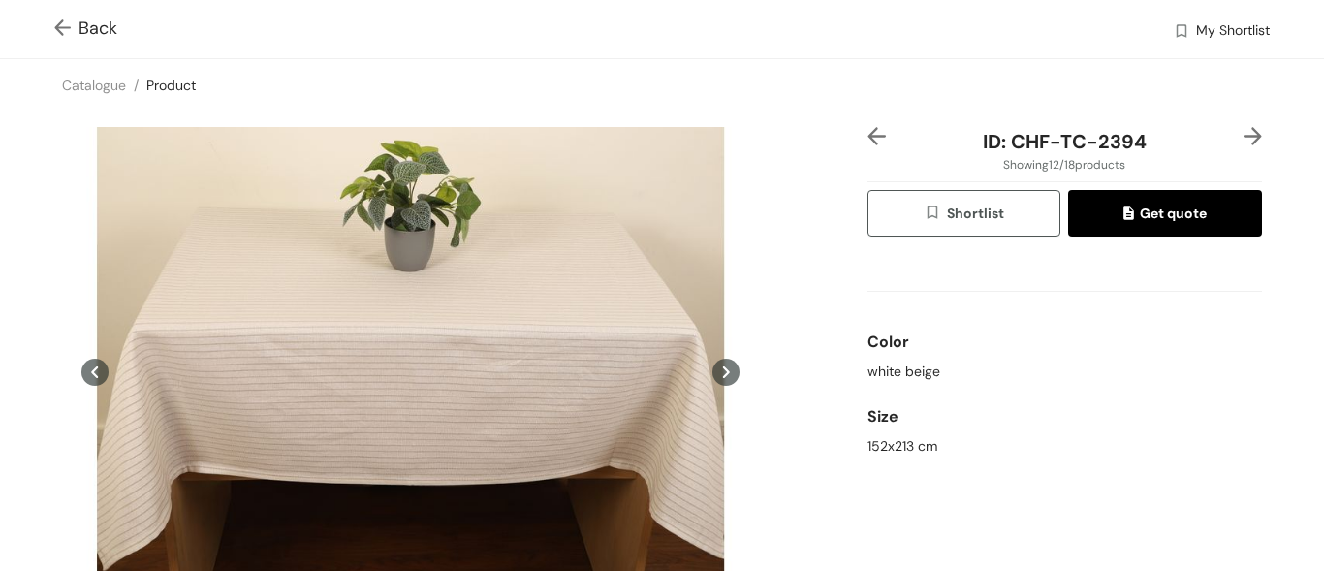
click at [1069, 335] on div "Color" at bounding box center [1064, 342] width 394 height 39
click at [1061, 298] on div "Color white beige Size 152x213 cm" at bounding box center [1064, 358] width 394 height 212
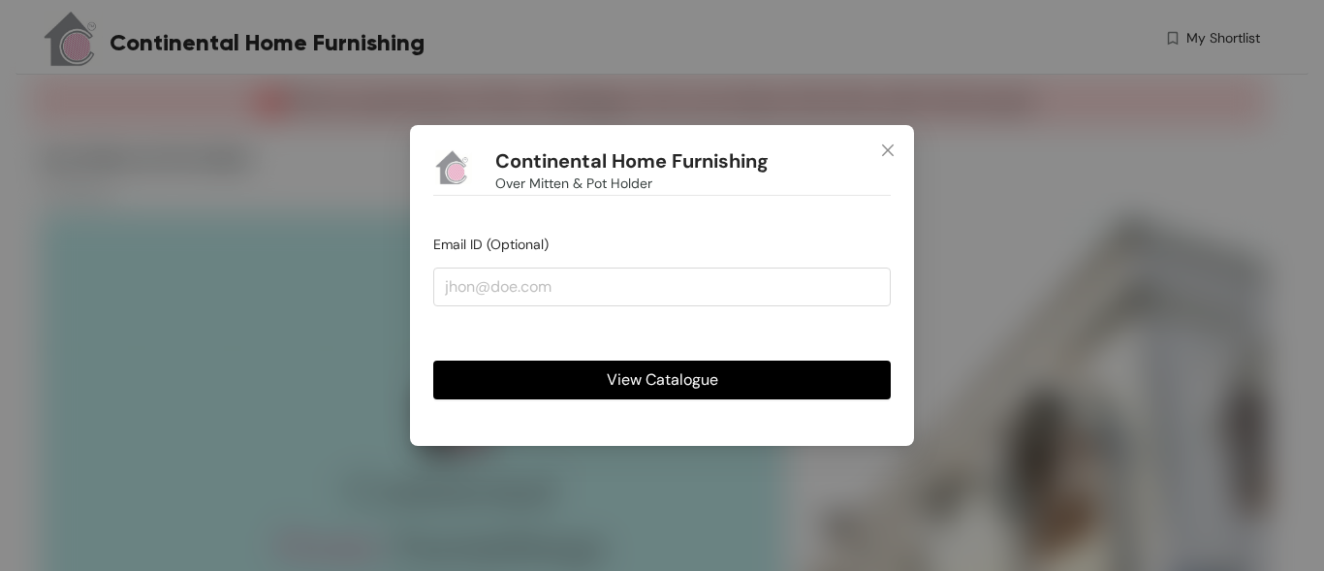
click at [627, 381] on span "View Catalogue" at bounding box center [662, 379] width 111 height 24
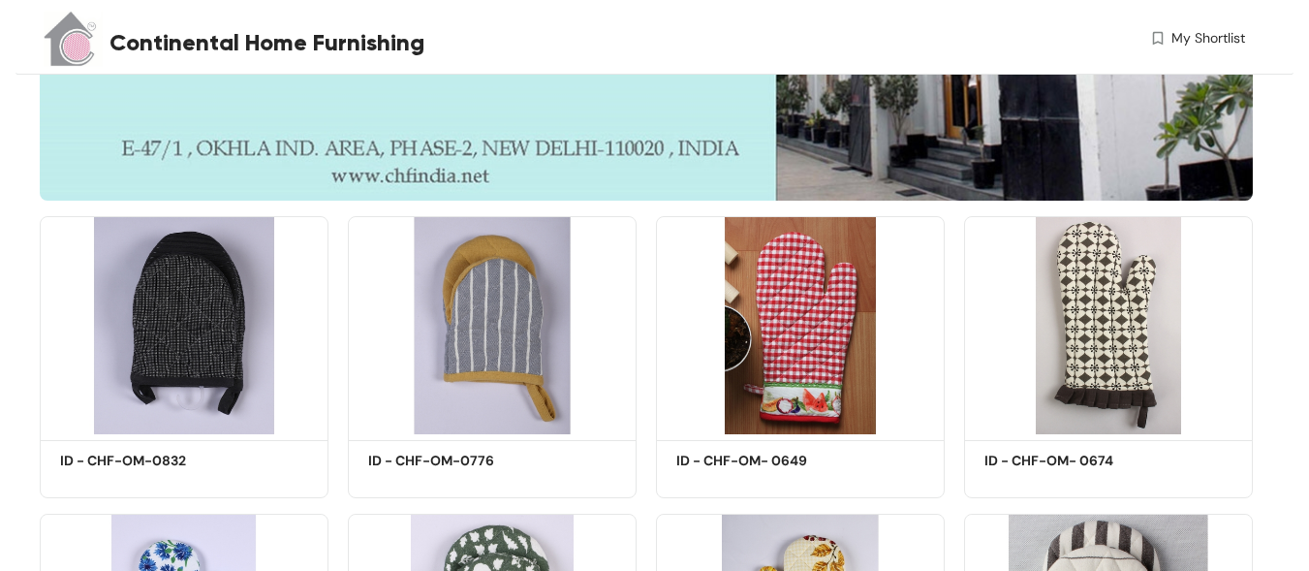
scroll to position [775, 0]
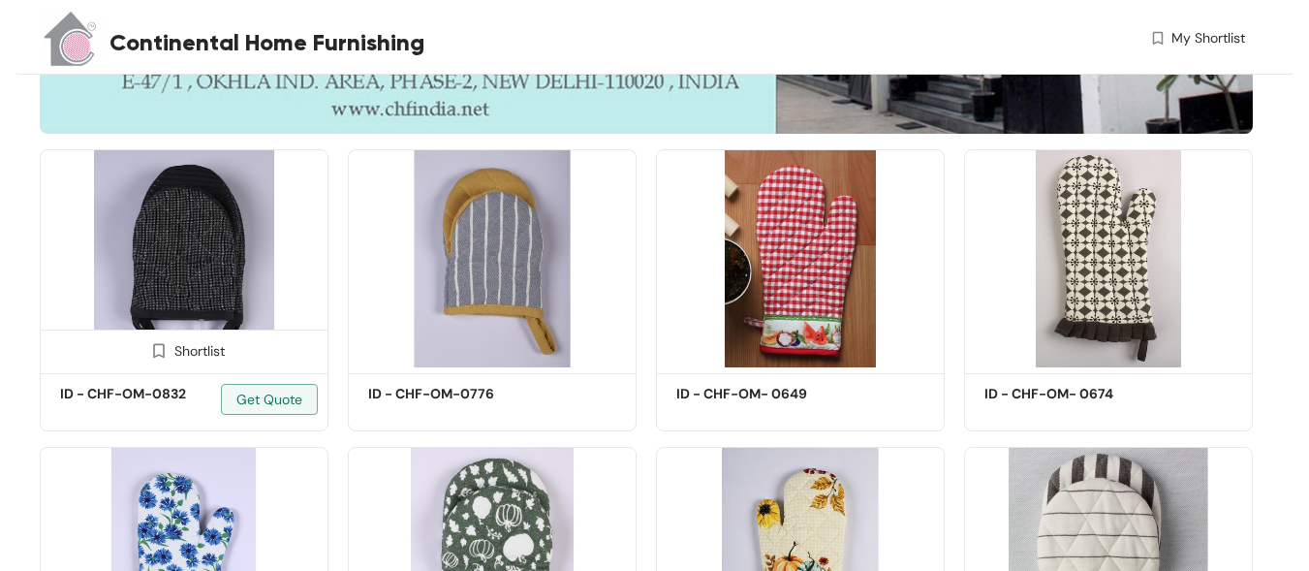
click at [211, 251] on img at bounding box center [184, 258] width 289 height 218
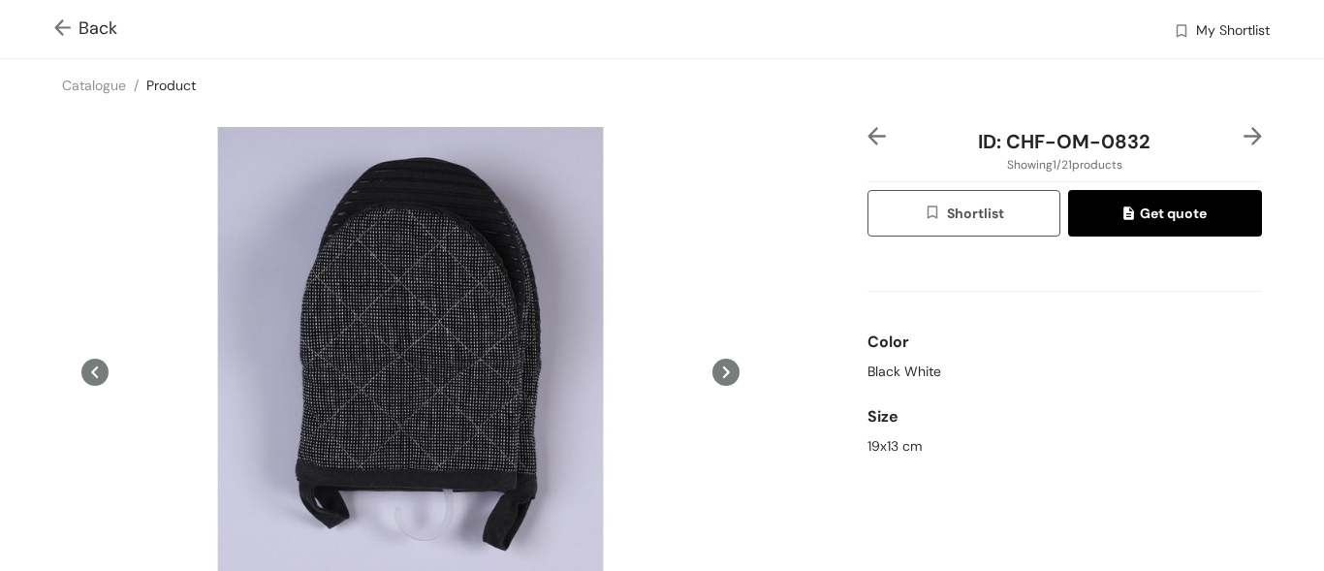
click at [1243, 129] on img at bounding box center [1252, 136] width 18 height 18
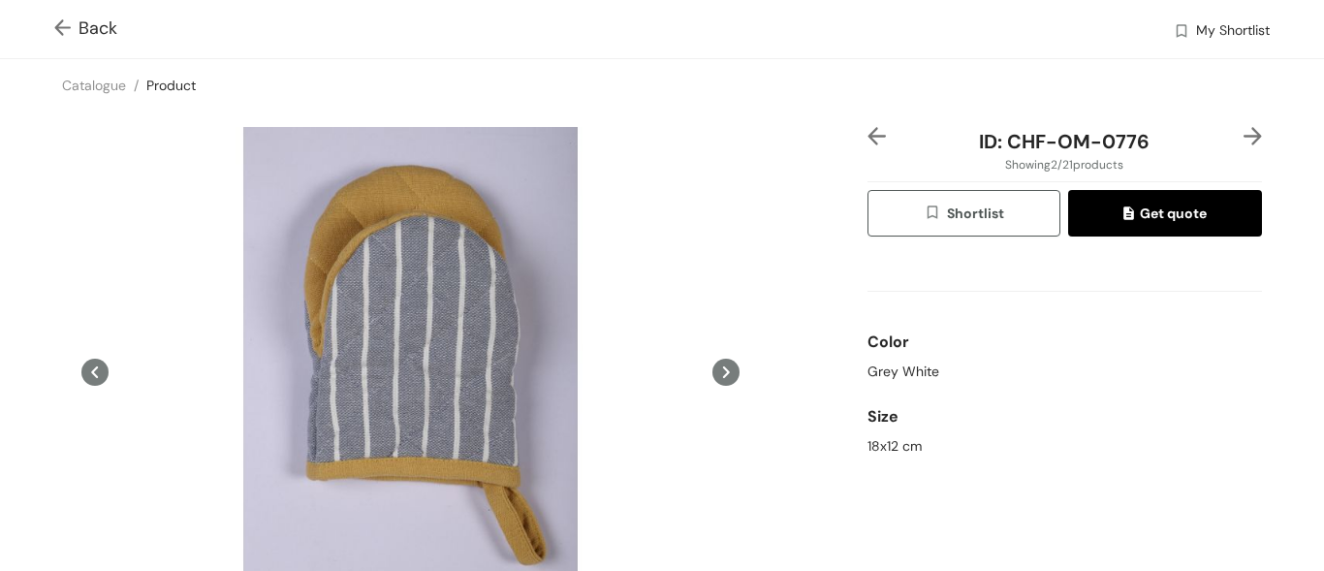
click at [1243, 129] on img at bounding box center [1252, 136] width 18 height 18
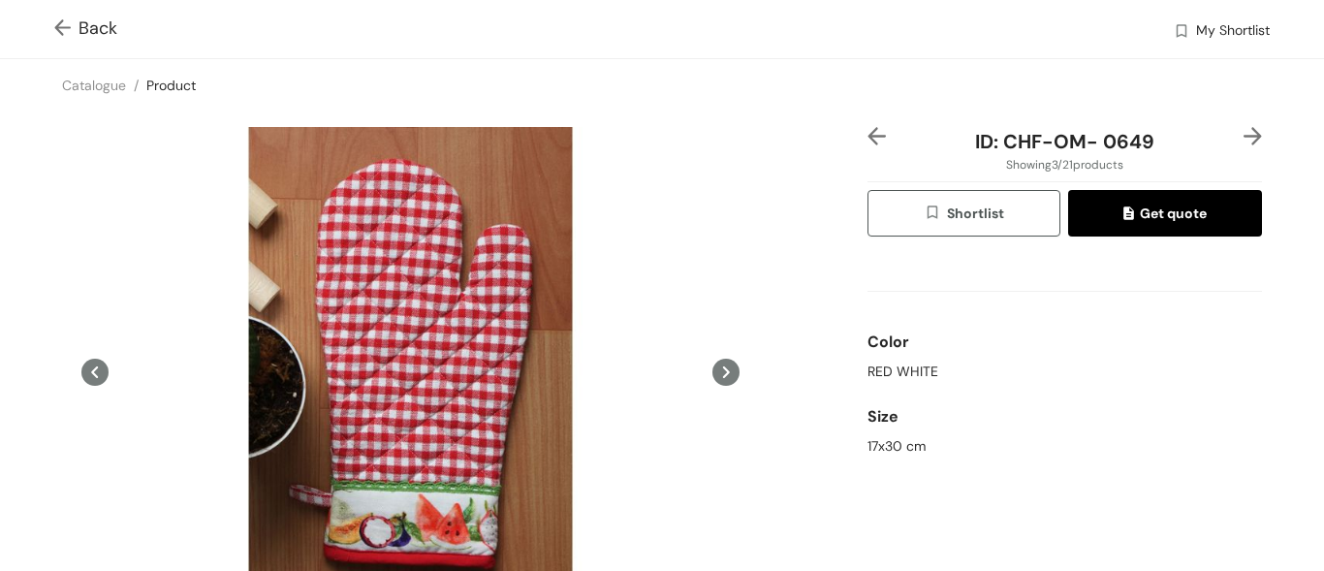
click at [1243, 129] on img at bounding box center [1252, 136] width 18 height 18
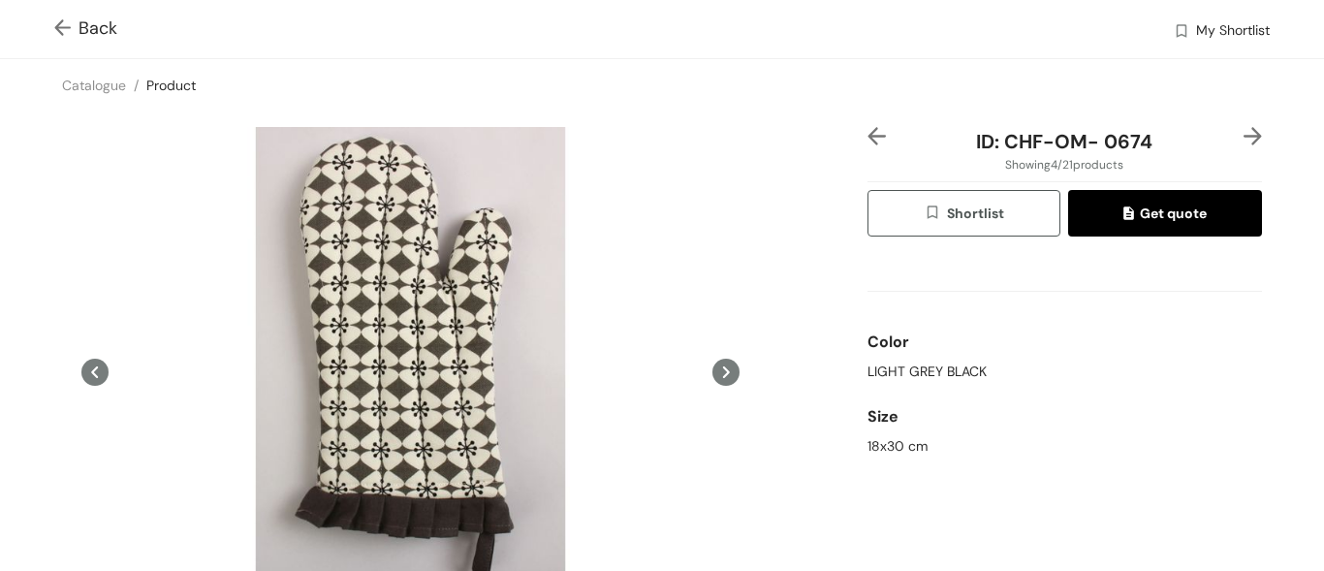
click at [1243, 129] on img at bounding box center [1252, 136] width 18 height 18
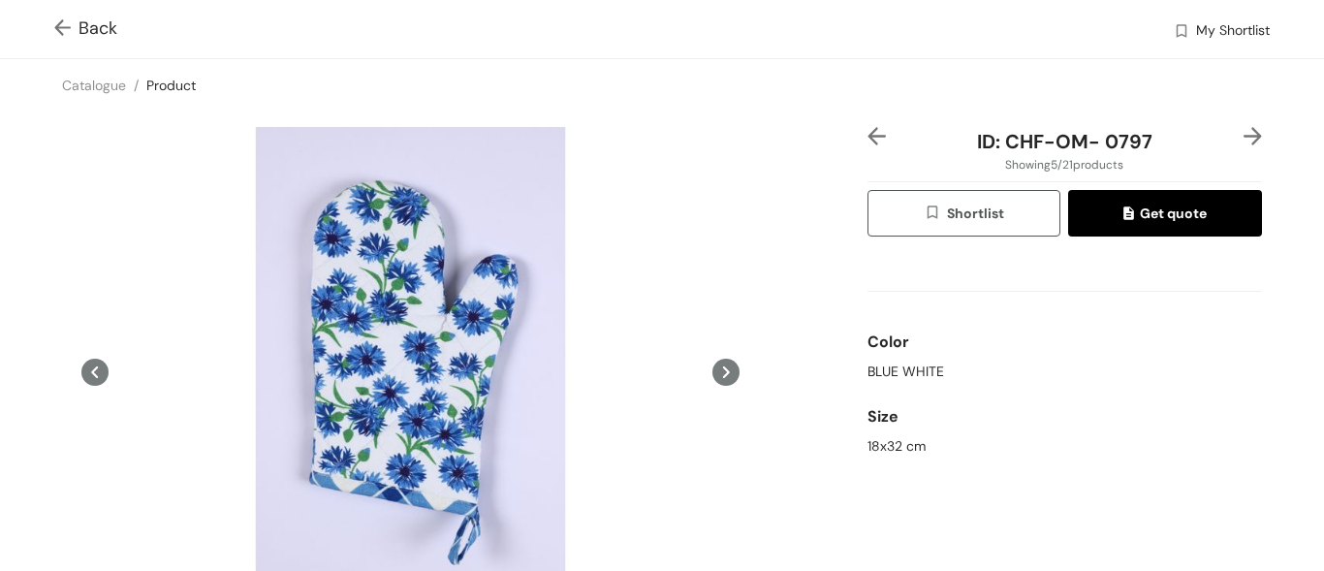
click at [1243, 129] on img at bounding box center [1252, 136] width 18 height 18
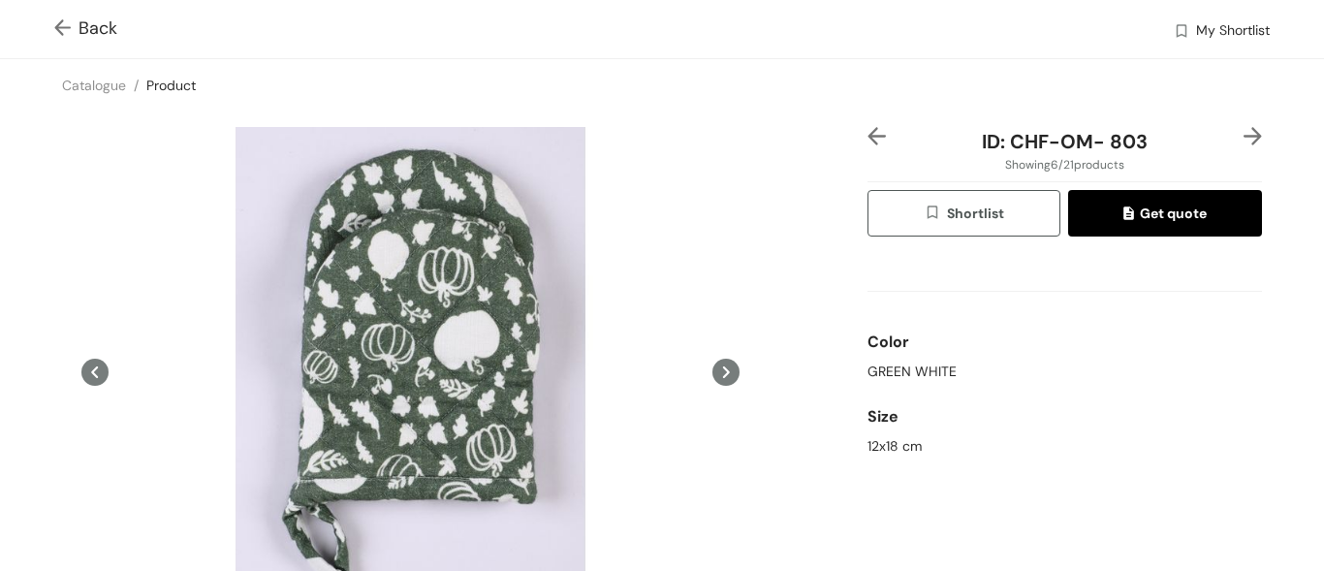
click at [1243, 129] on img at bounding box center [1252, 136] width 18 height 18
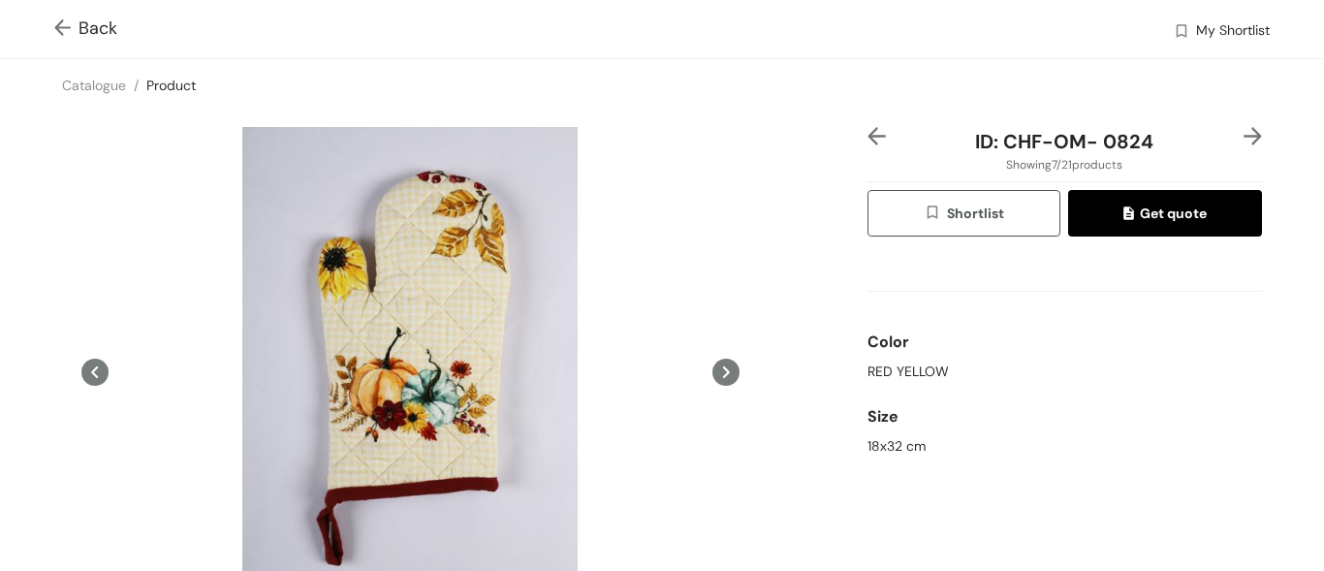
click at [1243, 129] on img at bounding box center [1252, 136] width 18 height 18
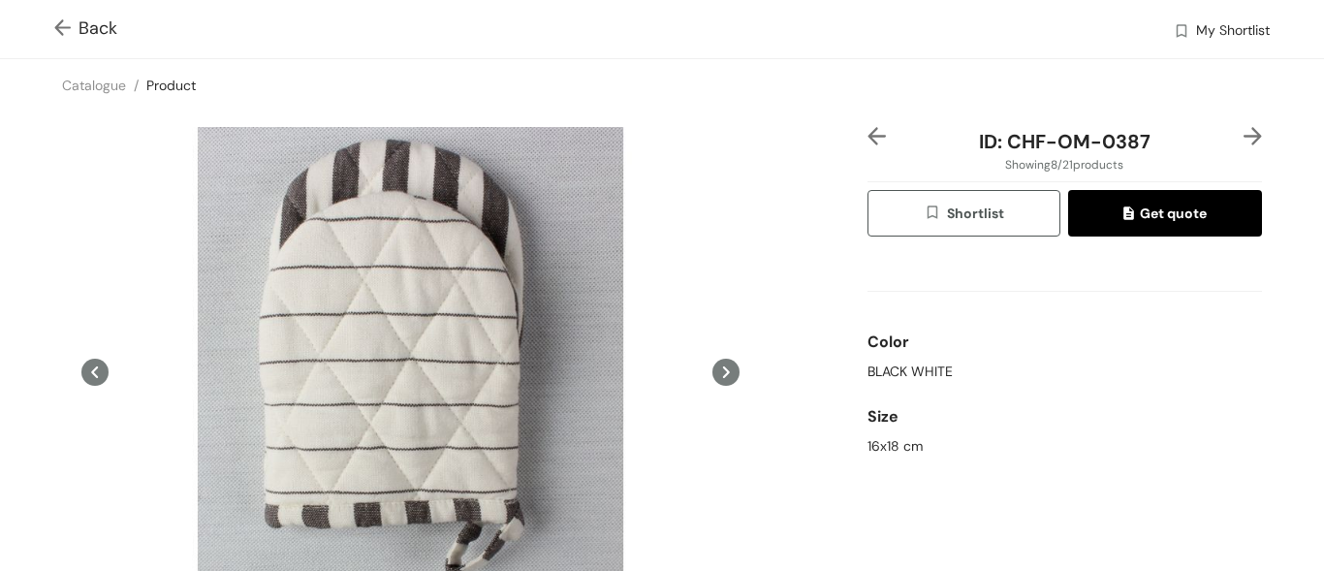
click at [1243, 129] on img at bounding box center [1252, 136] width 18 height 18
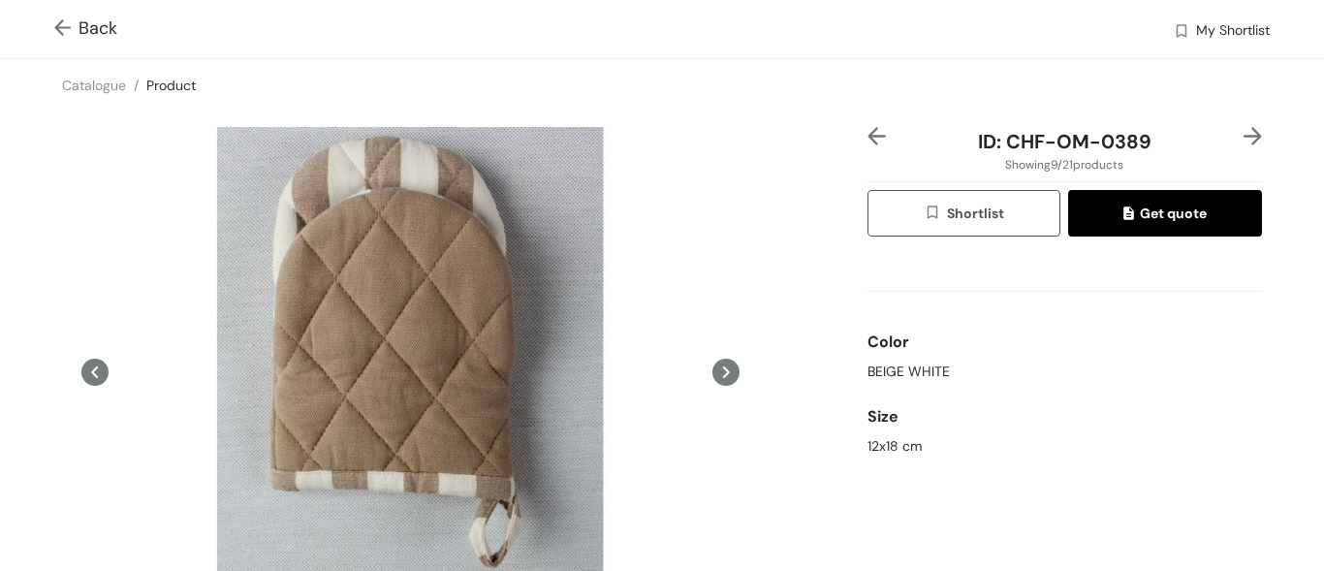
click at [1243, 129] on img at bounding box center [1252, 136] width 18 height 18
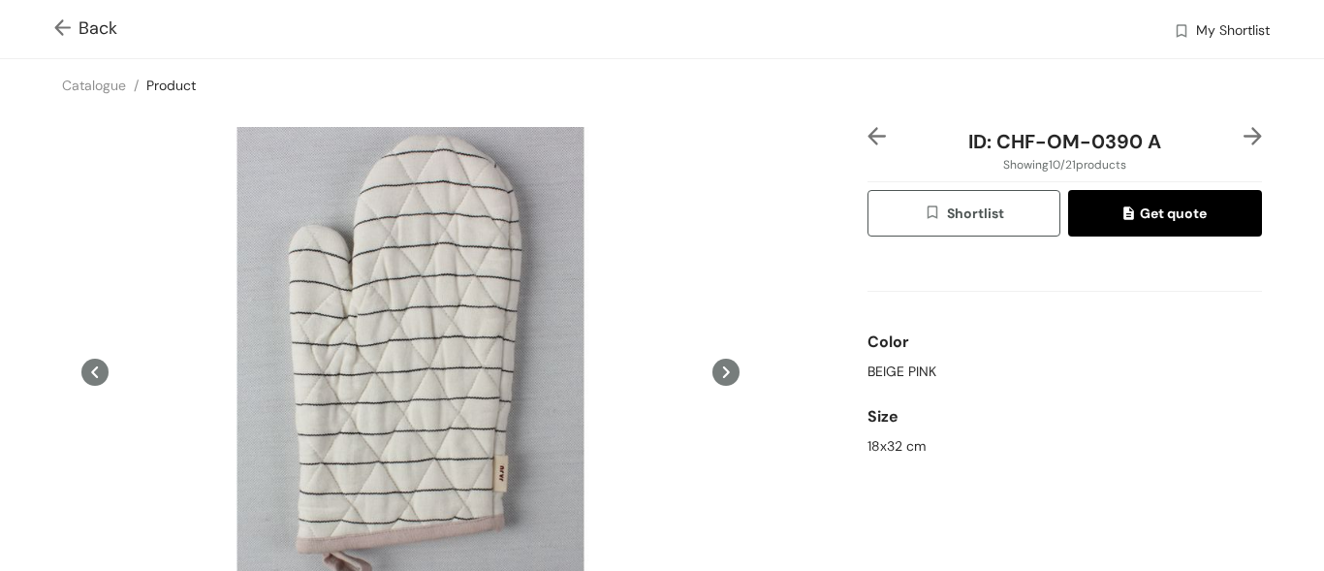
click at [1245, 131] on img at bounding box center [1252, 136] width 18 height 18
